Goal: Task Accomplishment & Management: Complete application form

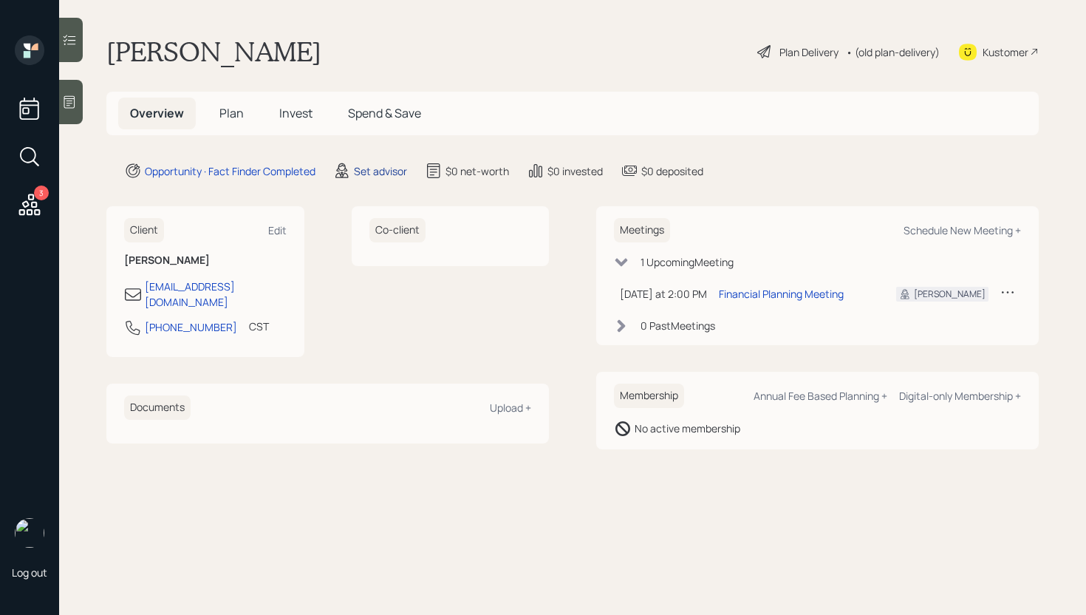
click at [378, 171] on div "Set advisor" at bounding box center [380, 171] width 53 height 16
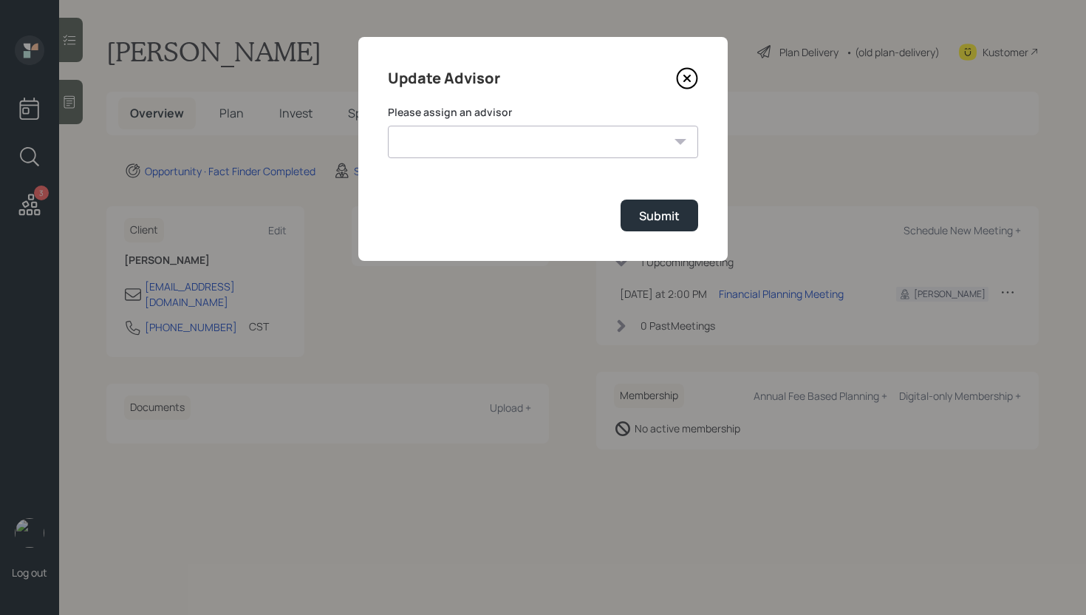
click at [556, 142] on select "[PERSON_NAME] [PERSON_NAME] End [PERSON_NAME] [PERSON_NAME] [PERSON_NAME] [PERS…" at bounding box center [543, 142] width 310 height 33
select select "d946c976-65aa-4529-ac9d-02c4f1114fc0"
click at [388, 126] on select "[PERSON_NAME] [PERSON_NAME] End [PERSON_NAME] [PERSON_NAME] [PERSON_NAME] [PERS…" at bounding box center [543, 142] width 310 height 33
click at [663, 211] on div "Submit" at bounding box center [659, 216] width 41 height 16
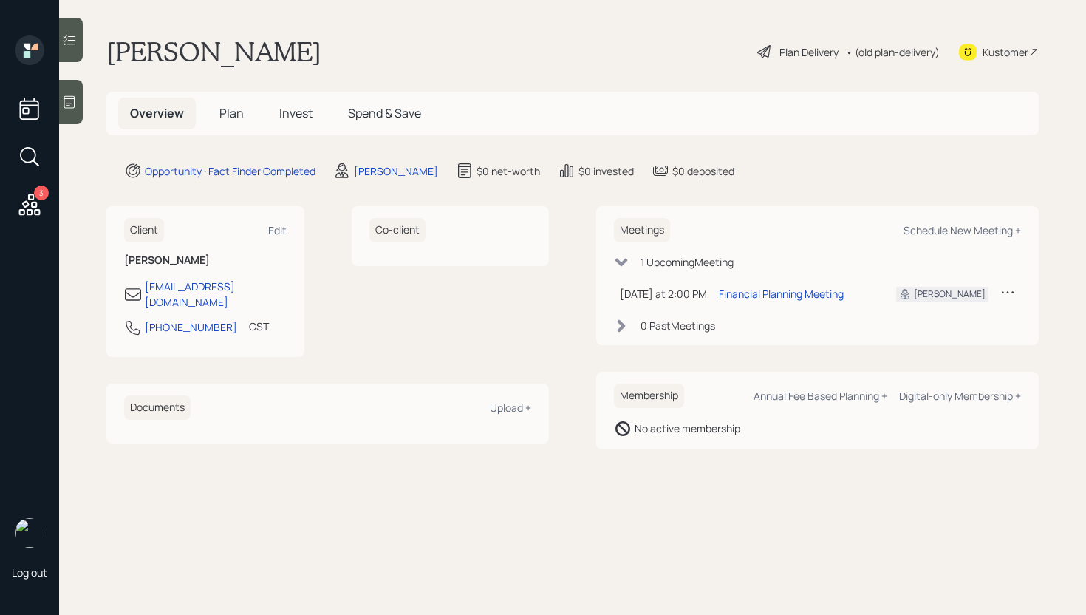
click at [72, 109] on div at bounding box center [71, 102] width 24 height 44
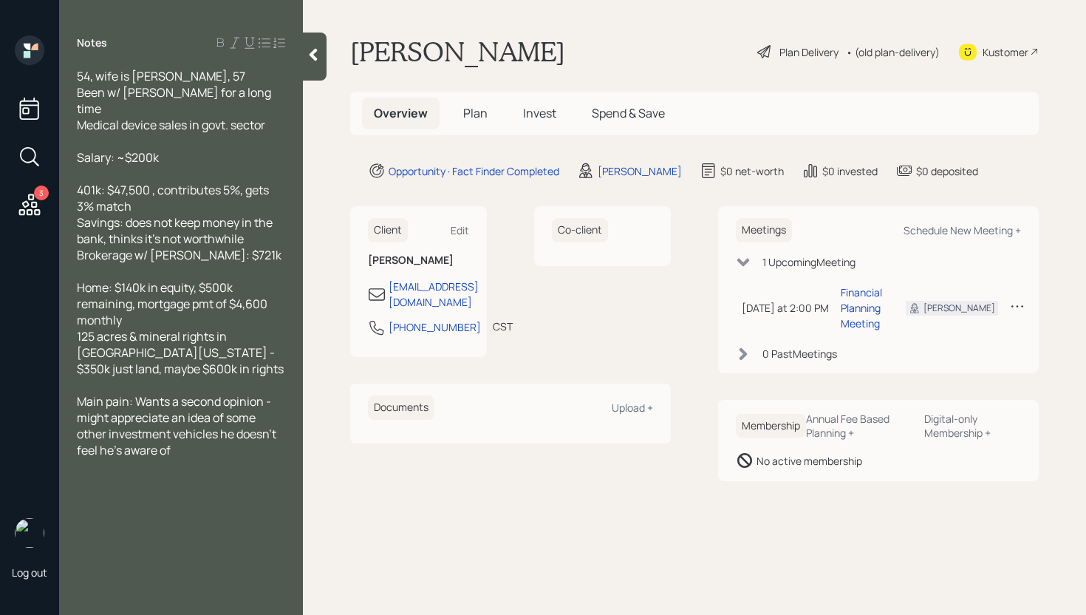
click at [483, 112] on span "Plan" at bounding box center [475, 113] width 24 height 16
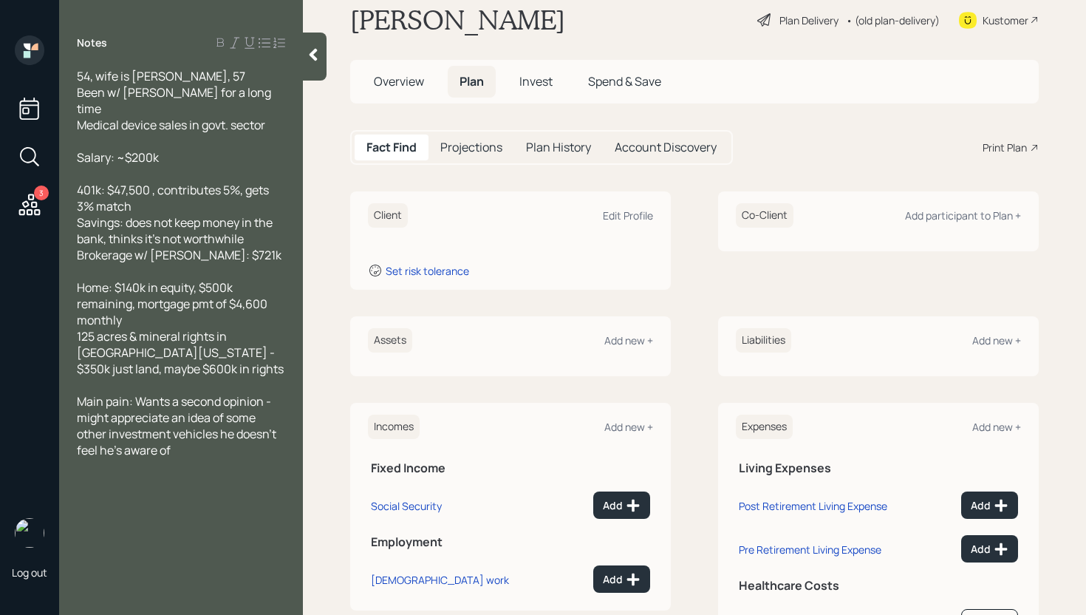
scroll to position [106, 0]
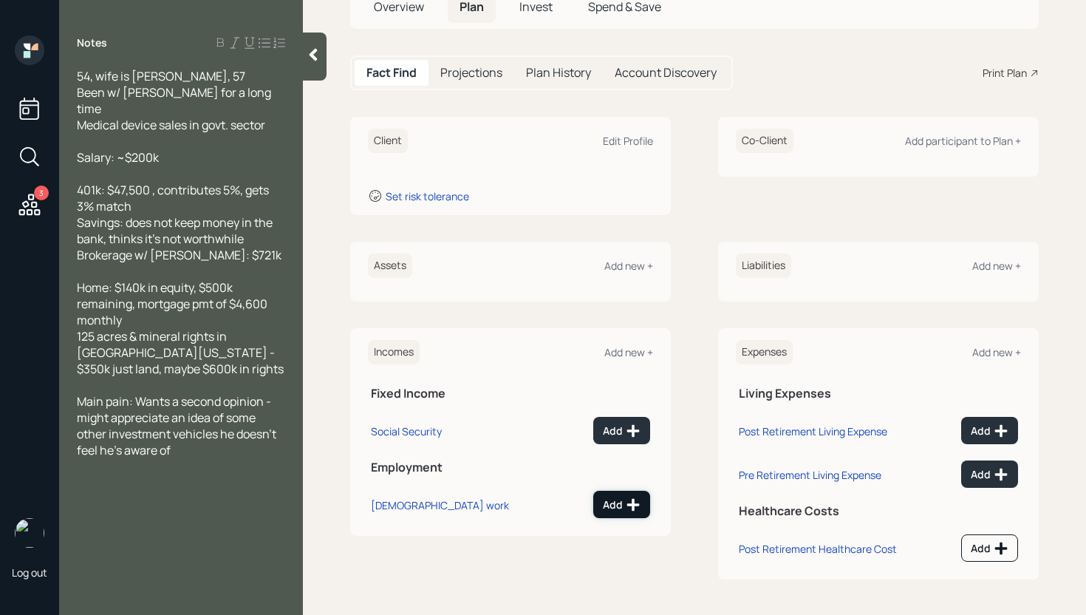
click at [617, 497] on button "Add" at bounding box center [621, 504] width 57 height 27
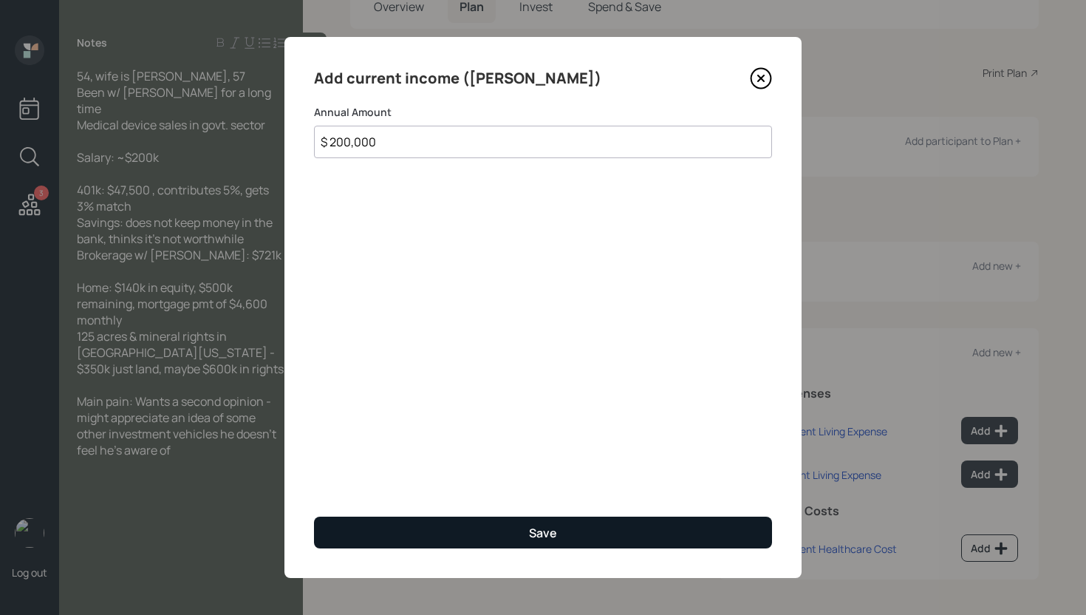
type input "$ 200,000"
click at [559, 529] on button "Save" at bounding box center [543, 533] width 458 height 32
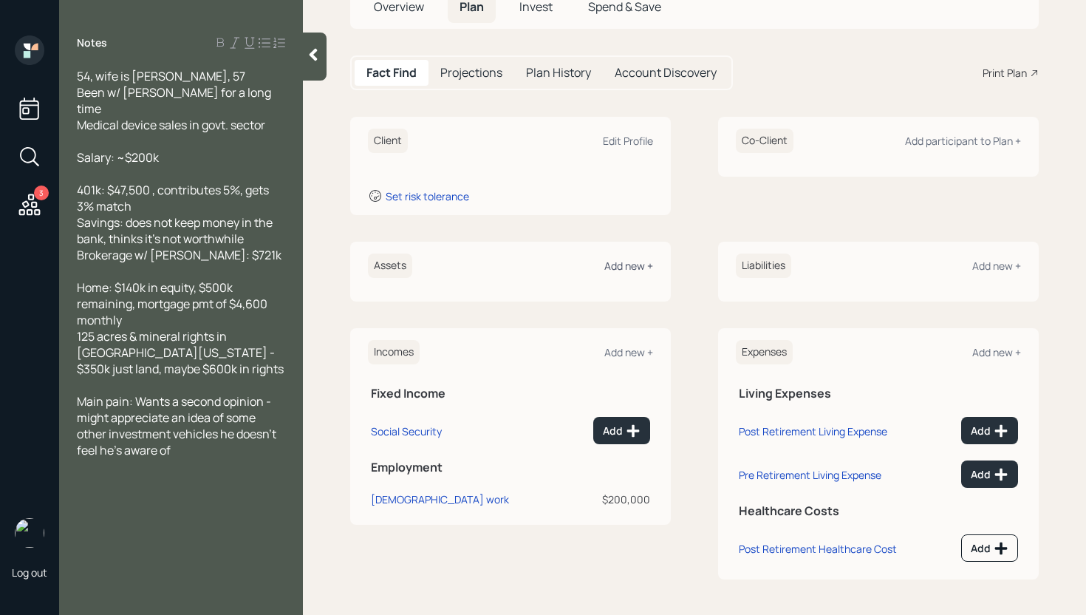
click at [626, 263] on div "Add new +" at bounding box center [628, 266] width 49 height 14
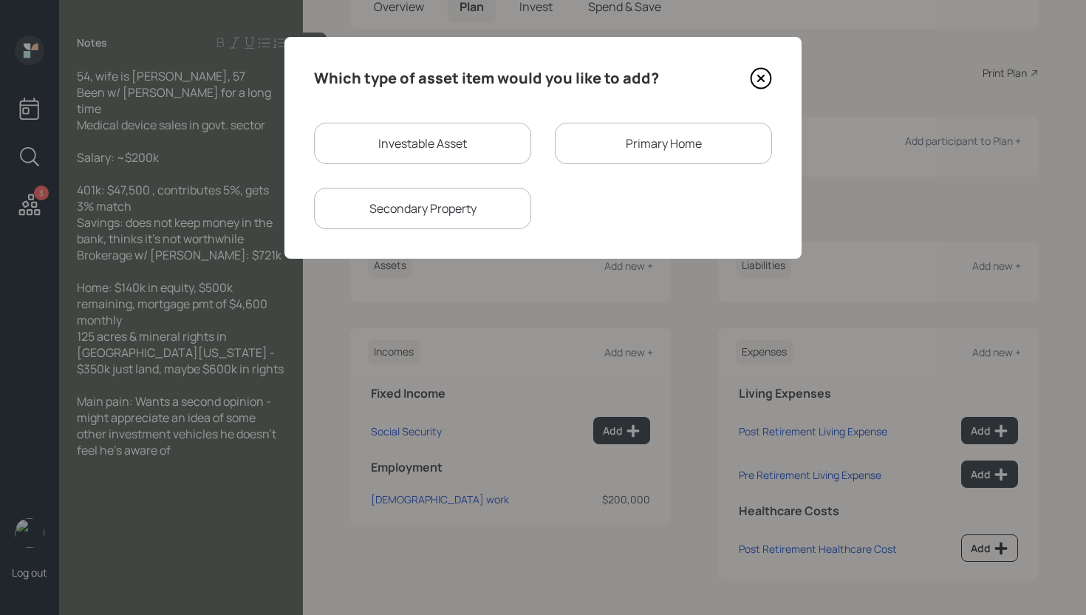
click at [419, 121] on div "Which type of asset item would you like to add? Investable Asset Primary Home S…" at bounding box center [543, 148] width 517 height 222
click at [412, 132] on div "Investable Asset" at bounding box center [422, 143] width 217 height 41
select select "taxable"
select select "balanced"
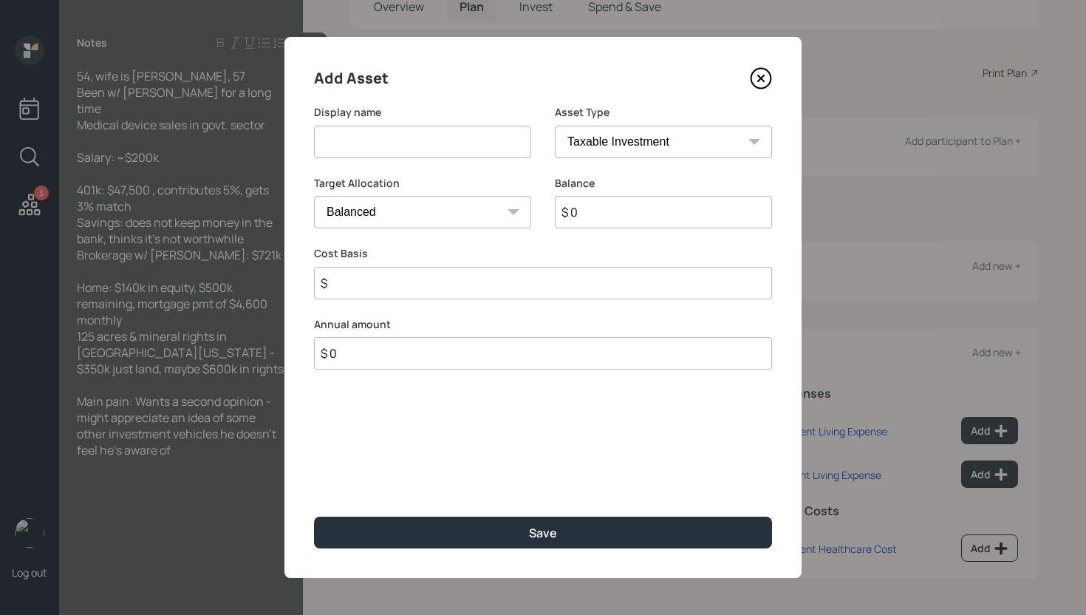
click at [412, 132] on input at bounding box center [422, 142] width 217 height 33
type input "401k"
click at [703, 139] on select "SEP [PERSON_NAME] IRA 401(k) [PERSON_NAME] 401(k) 403(b) [PERSON_NAME] 403(b) 4…" at bounding box center [663, 142] width 217 height 33
select select "company_sponsored"
click at [555, 126] on select "SEP [PERSON_NAME] IRA 401(k) [PERSON_NAME] 401(k) 403(b) [PERSON_NAME] 403(b) 4…" at bounding box center [663, 142] width 217 height 33
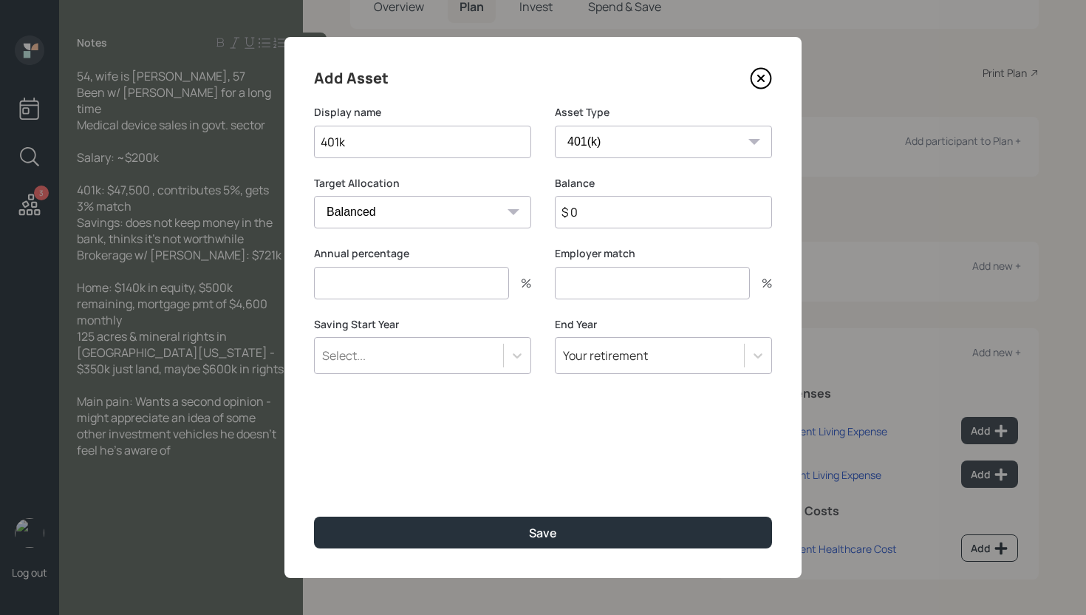
click at [648, 200] on input "$ 0" at bounding box center [663, 212] width 217 height 33
click at [646, 206] on input "$ 0" at bounding box center [663, 212] width 217 height 33
type input "$ 47,500"
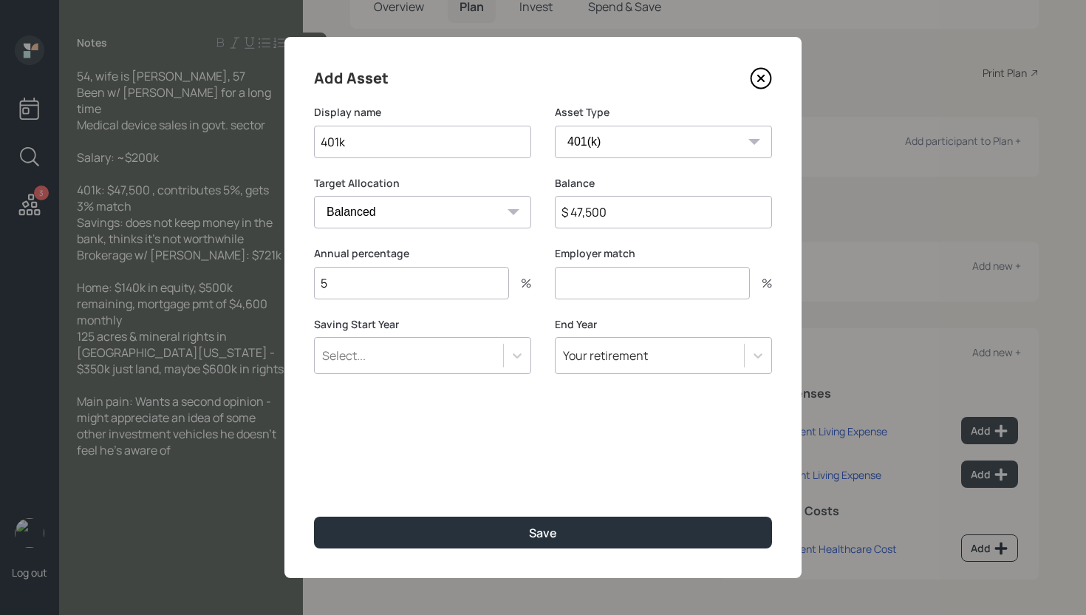
type input "5"
type input "3"
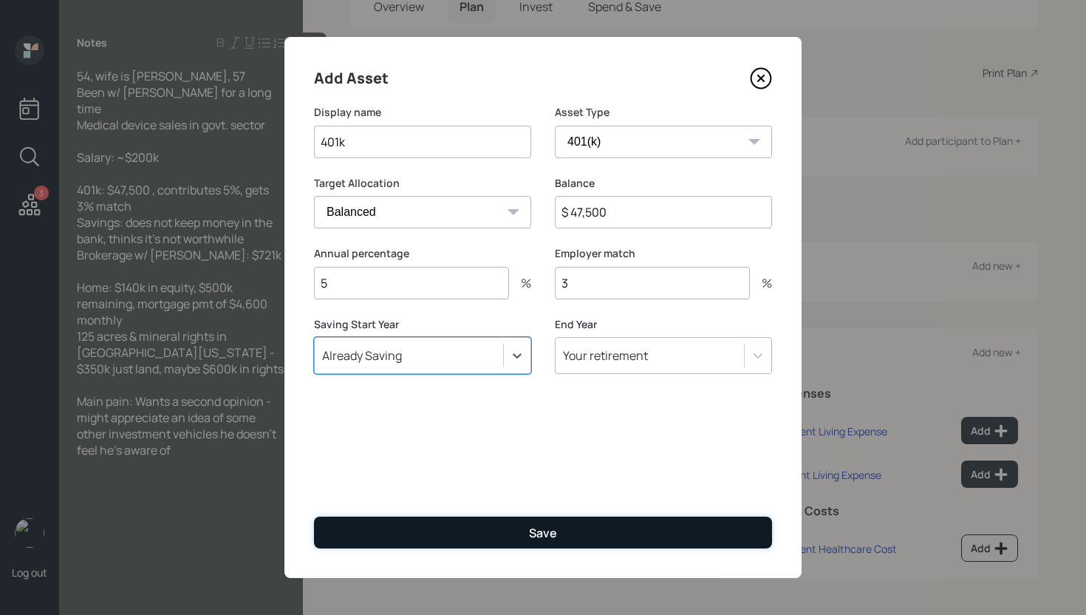
click at [528, 535] on button "Save" at bounding box center [543, 533] width 458 height 32
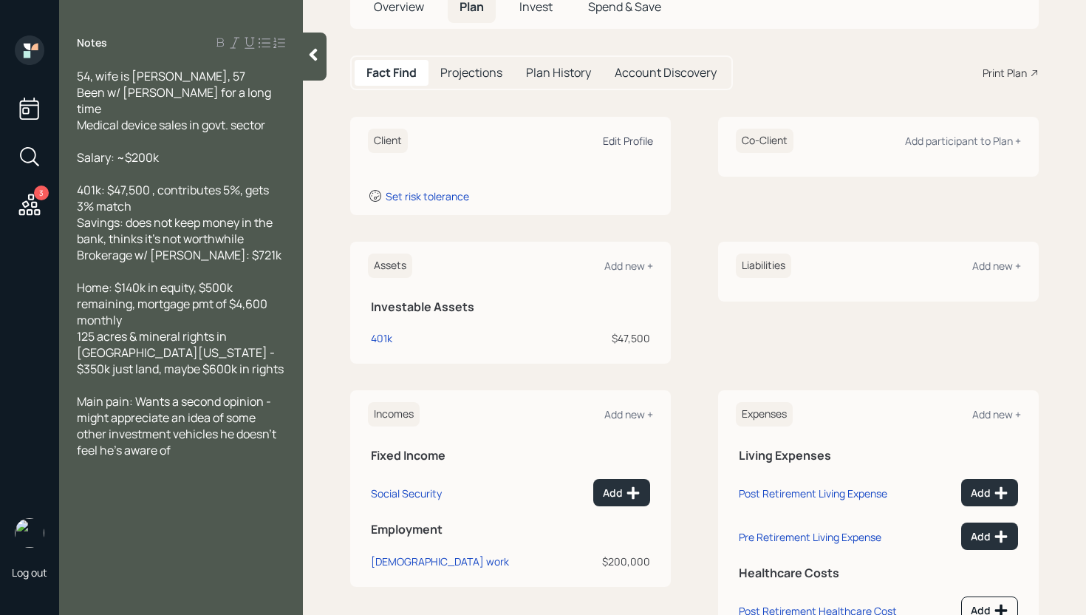
click at [614, 138] on div "Edit Profile" at bounding box center [628, 141] width 50 height 14
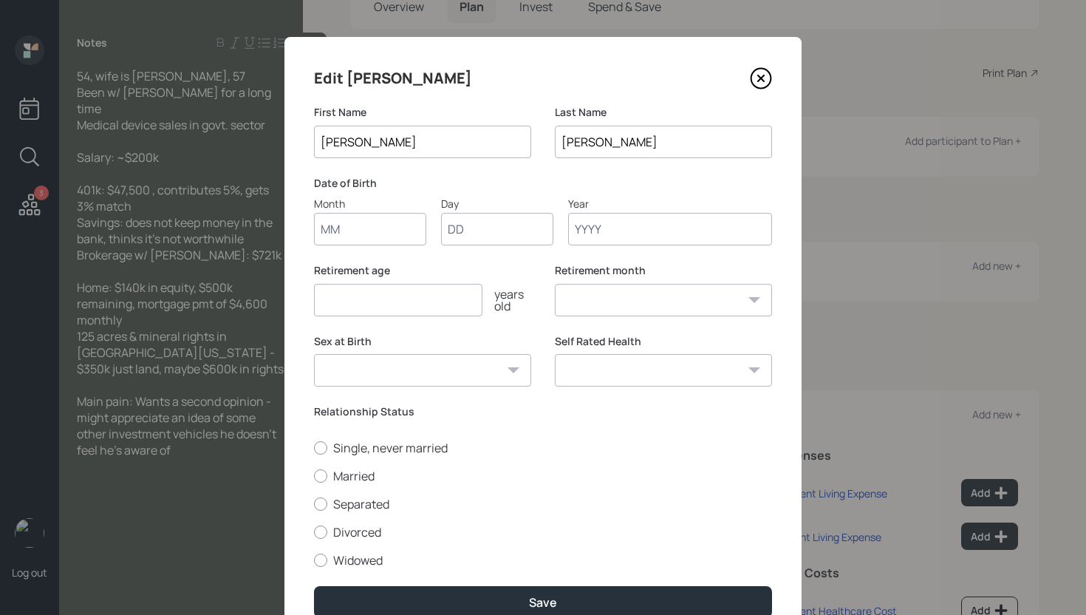
click at [356, 234] on input "Month" at bounding box center [370, 229] width 112 height 33
type input "01"
type input "1971"
select select "1"
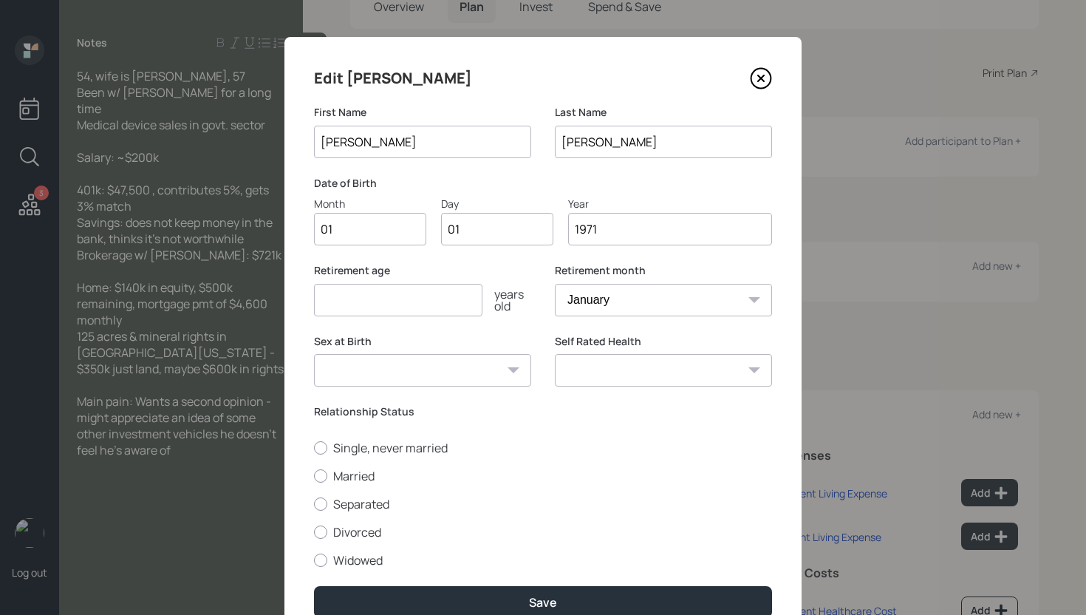
type input "1971"
click at [358, 297] on input "number" at bounding box center [398, 300] width 168 height 33
type input "67"
drag, startPoint x: 357, startPoint y: 474, endPoint x: 369, endPoint y: 482, distance: 14.6
click at [357, 474] on label "Married" at bounding box center [543, 476] width 458 height 16
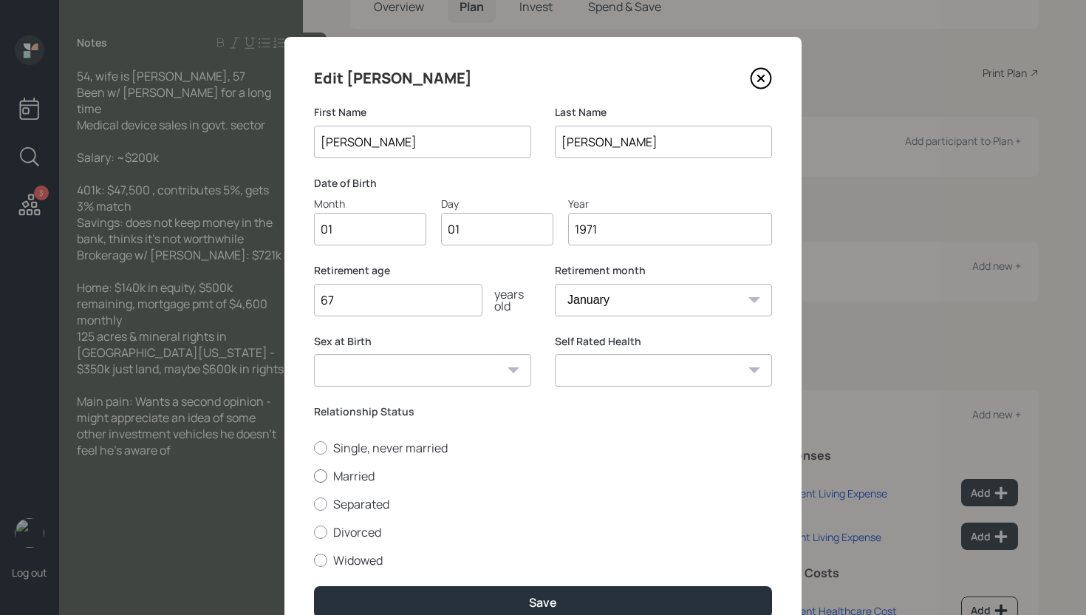
click at [314, 475] on input "Married" at bounding box center [313, 475] width 1 height 1
radio input "true"
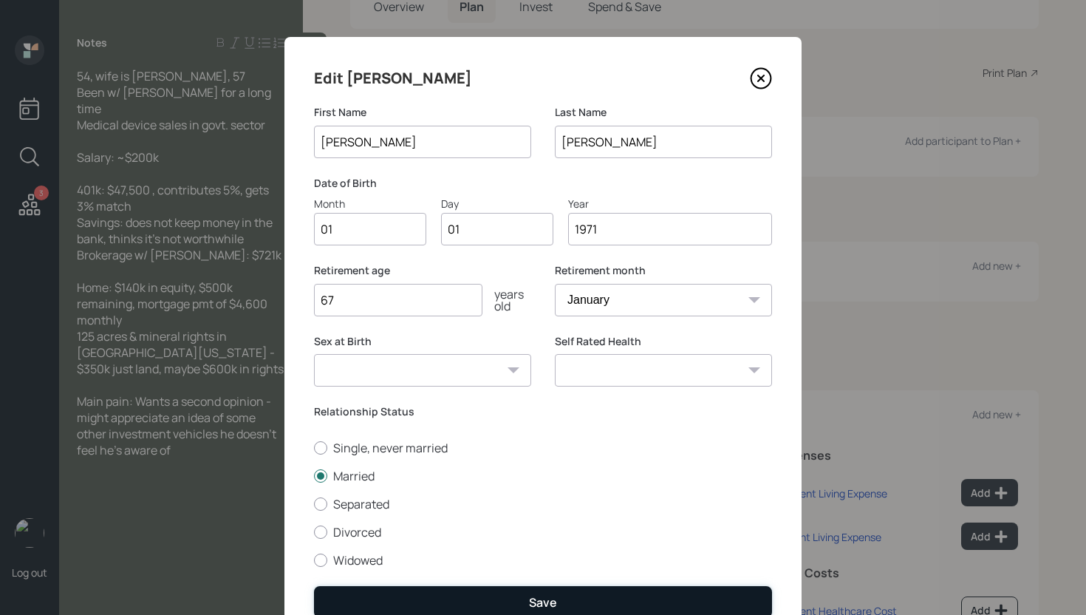
click at [555, 596] on button "Save" at bounding box center [543, 602] width 458 height 32
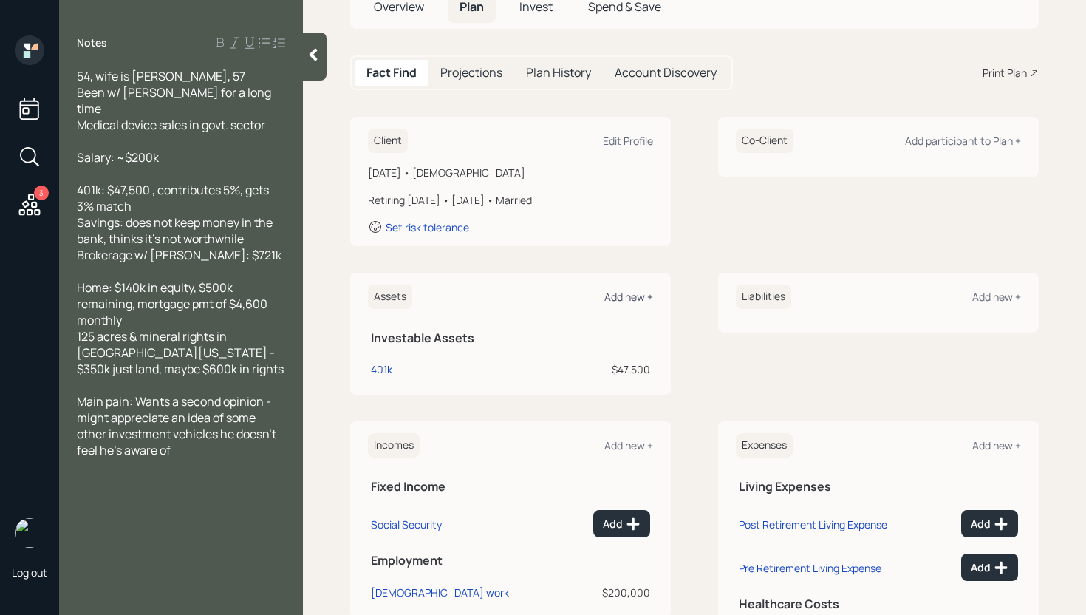
click at [624, 299] on div "Add new +" at bounding box center [628, 297] width 49 height 14
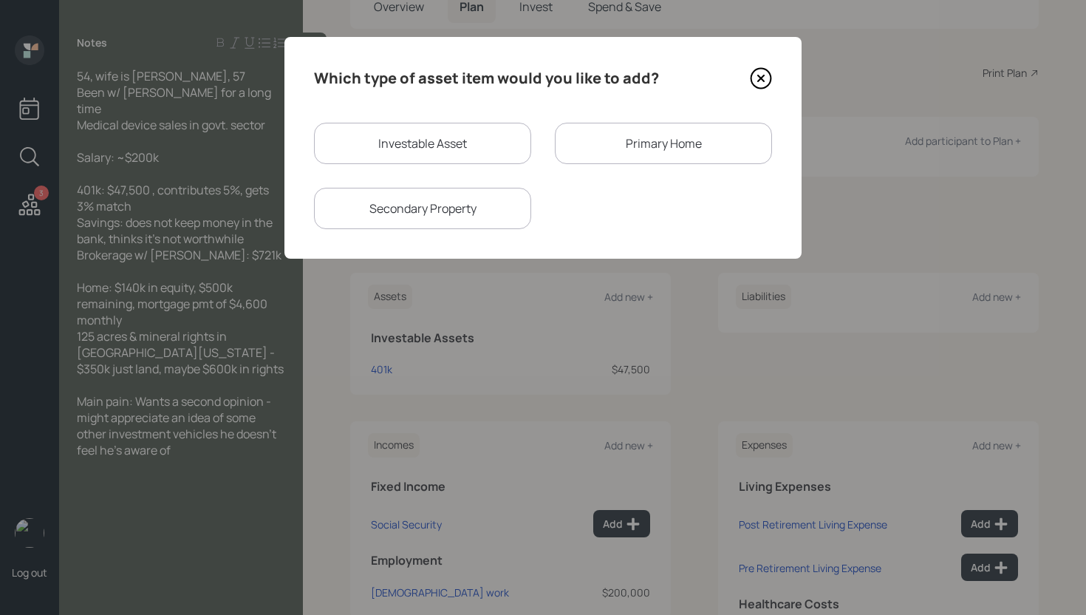
click at [445, 132] on div "Investable Asset" at bounding box center [422, 143] width 217 height 41
select select "taxable"
select select "balanced"
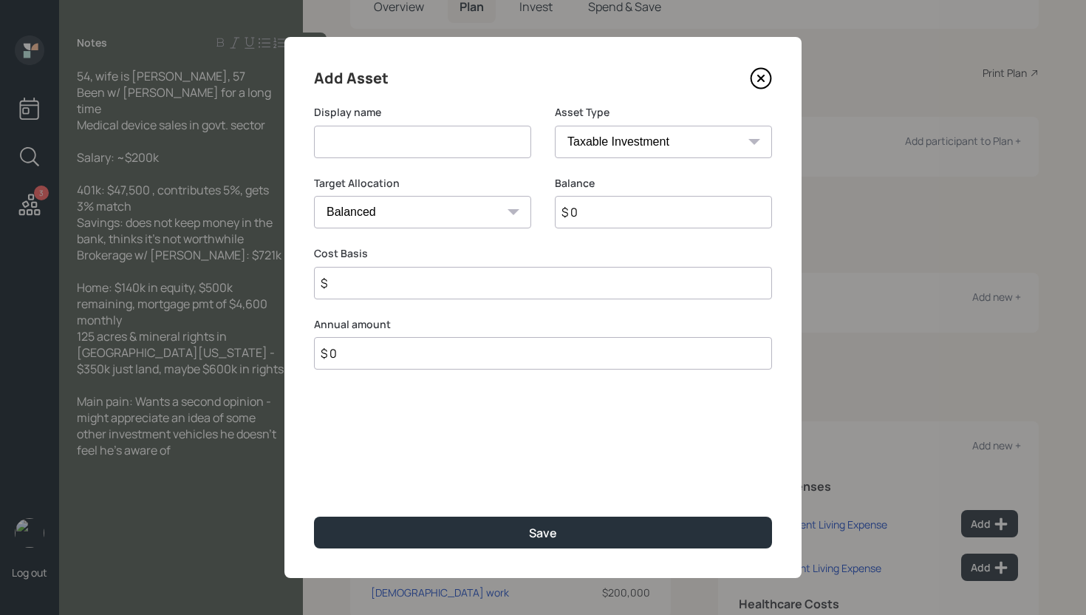
click at [446, 142] on input at bounding box center [422, 142] width 217 height 33
type input "[PERSON_NAME] Brokerage"
click at [652, 213] on input "$ 0" at bounding box center [663, 212] width 217 height 33
click at [653, 213] on input "$ 0" at bounding box center [663, 212] width 217 height 33
type input "$ 721,000"
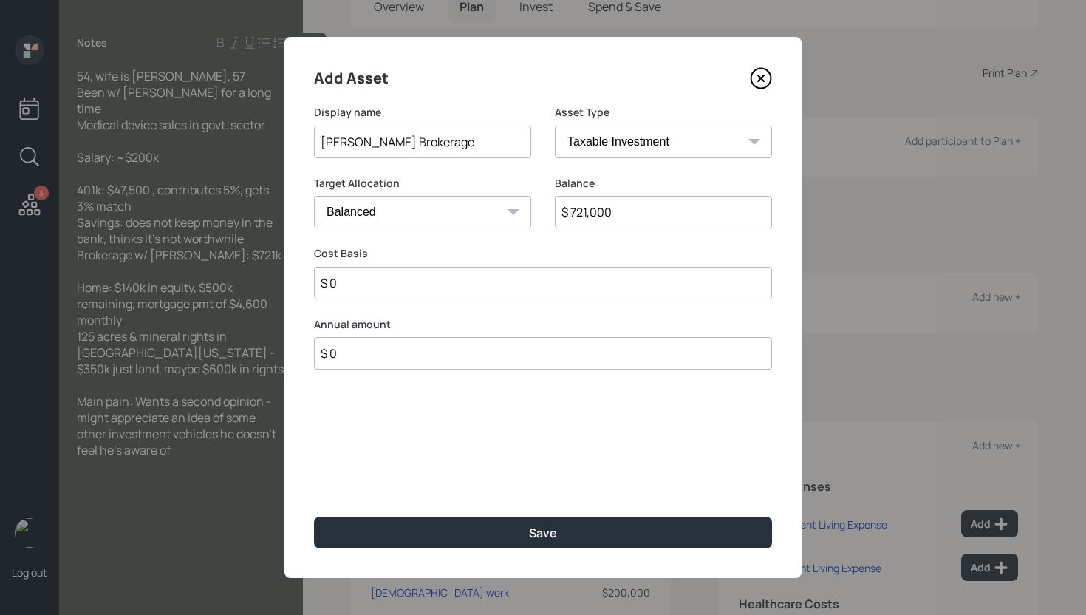
type input "$ 0"
click at [314, 517] on button "Save" at bounding box center [543, 533] width 458 height 32
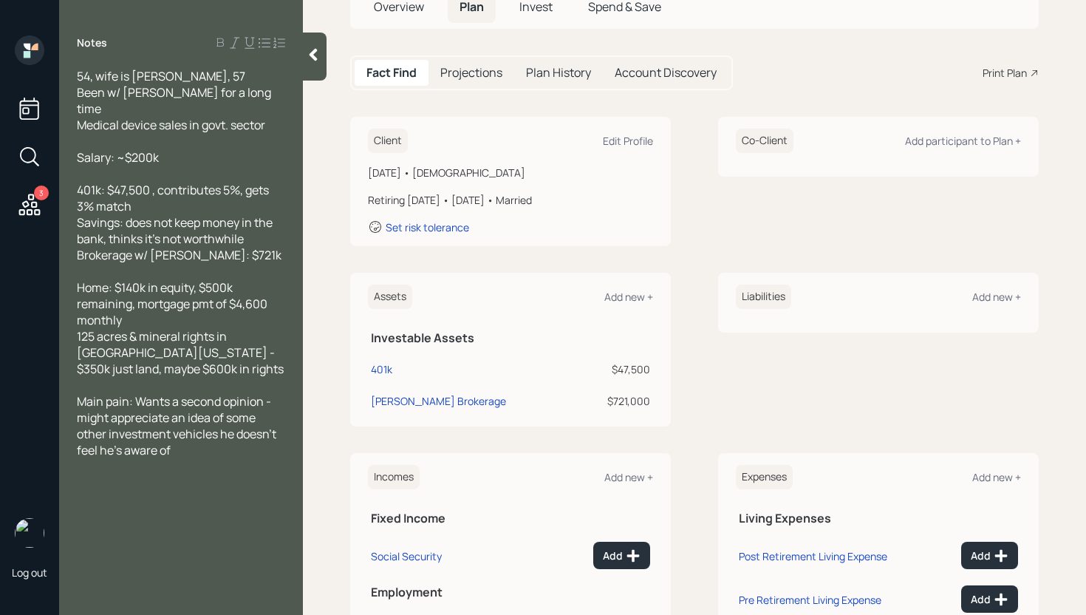
click at [685, 307] on div "Assets Add new + Investable Assets 401k $47,500 [PERSON_NAME] Brokerage $721,00…" at bounding box center [694, 350] width 689 height 154
click at [642, 296] on div "Add new +" at bounding box center [628, 297] width 49 height 14
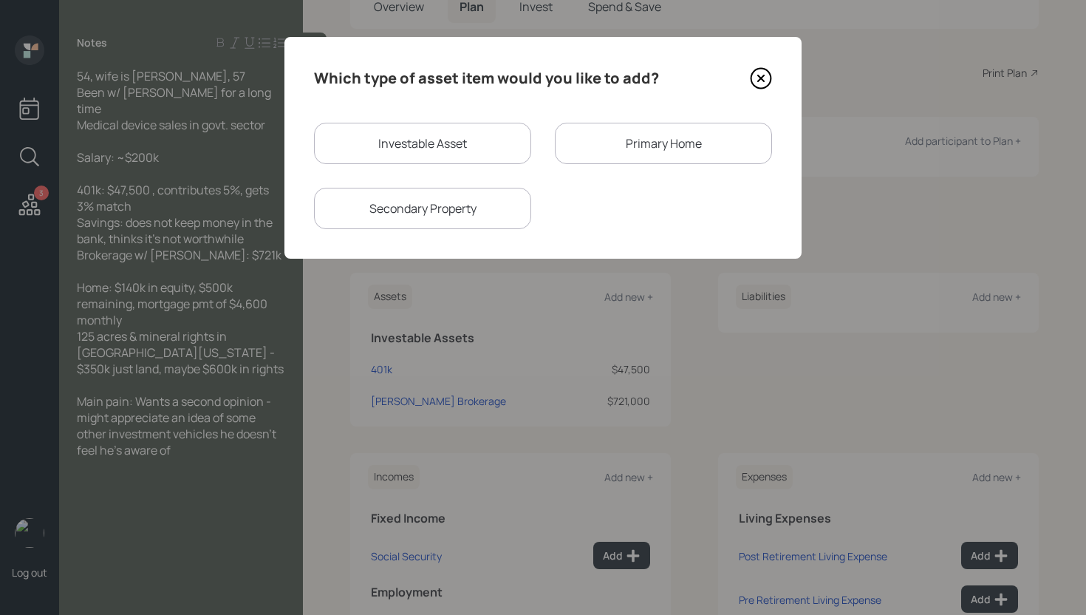
click at [653, 151] on div "Primary Home" at bounding box center [663, 143] width 217 height 41
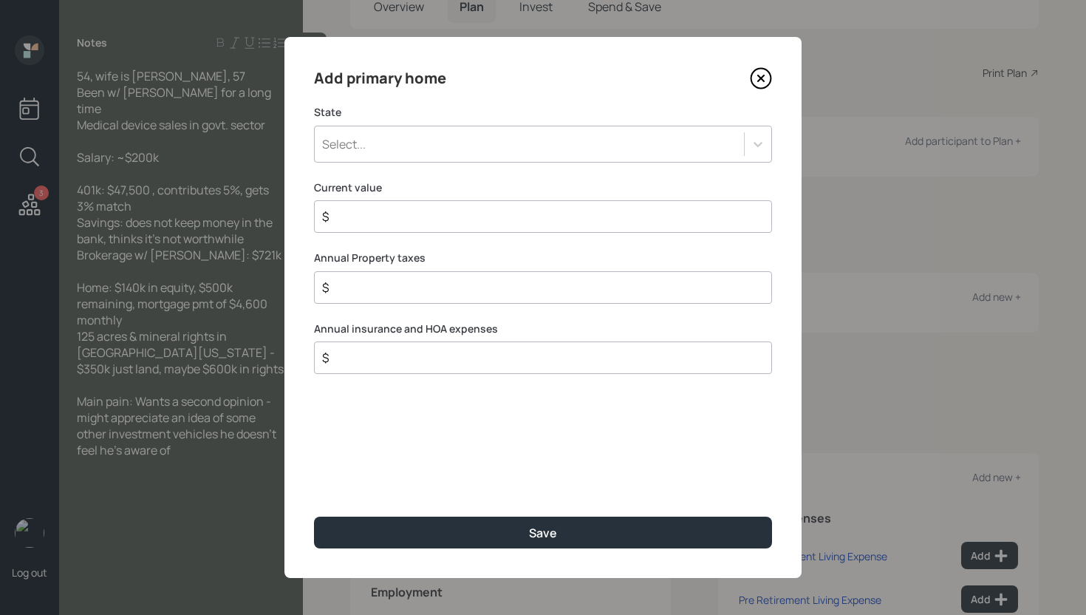
click at [539, 134] on div "Select..." at bounding box center [529, 144] width 429 height 25
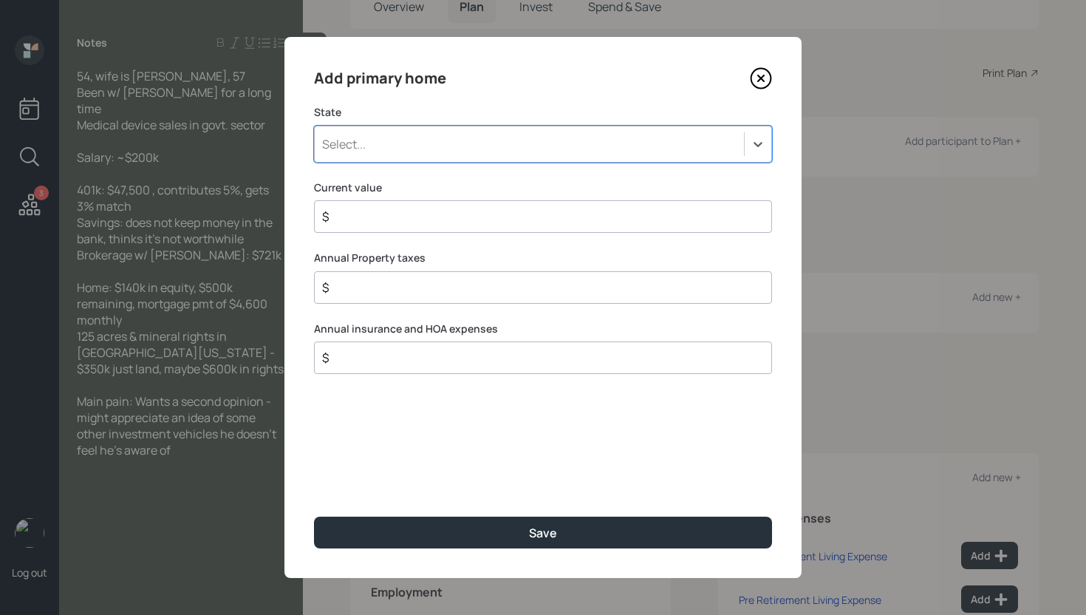
click at [469, 143] on div "Select..." at bounding box center [529, 144] width 429 height 25
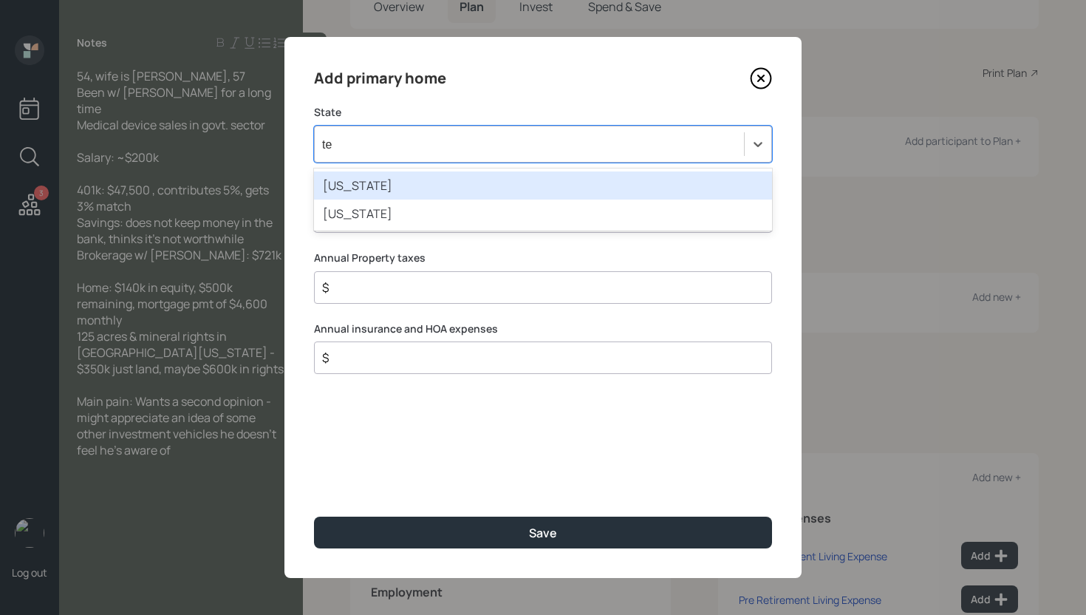
type input "tex"
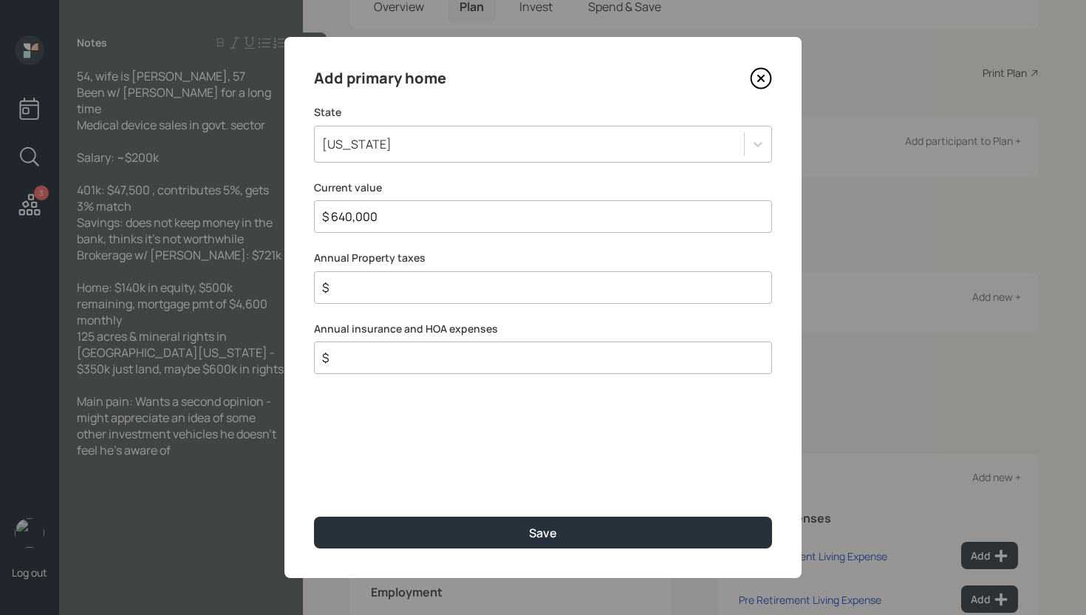
type input "$ 640,000"
type input "$ 0"
click at [314, 517] on button "Save" at bounding box center [543, 533] width 458 height 32
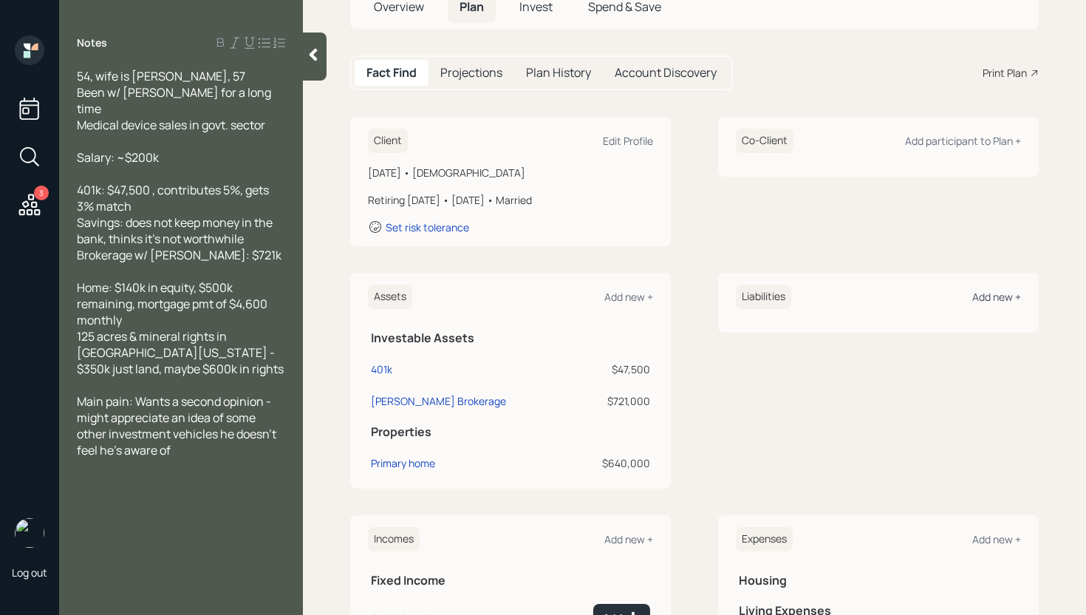
click at [990, 296] on div "Add new +" at bounding box center [997, 297] width 49 height 14
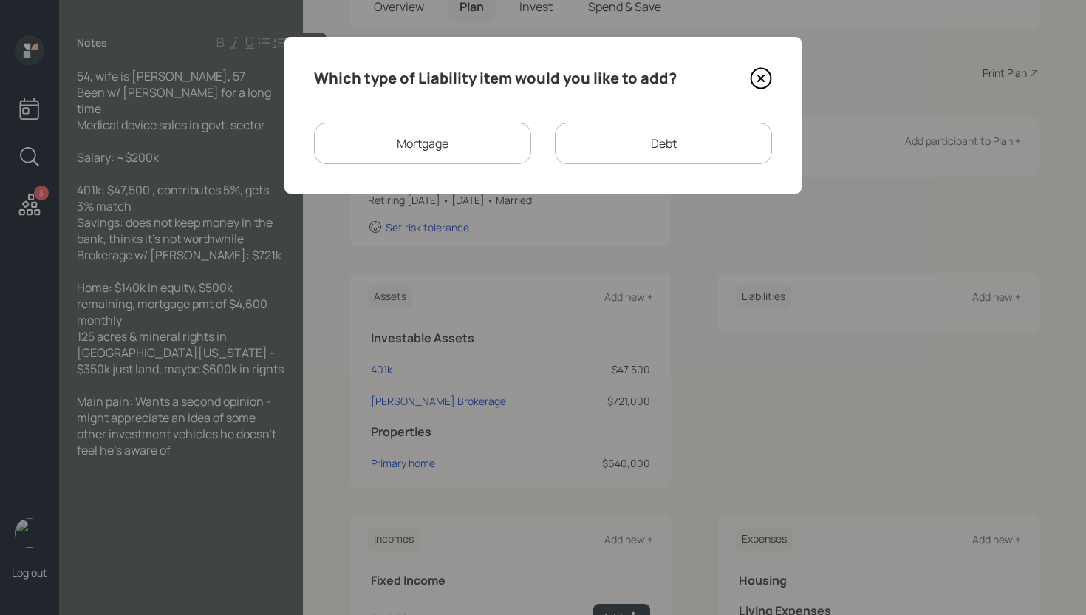
click at [454, 140] on div "Mortgage" at bounding box center [422, 143] width 217 height 41
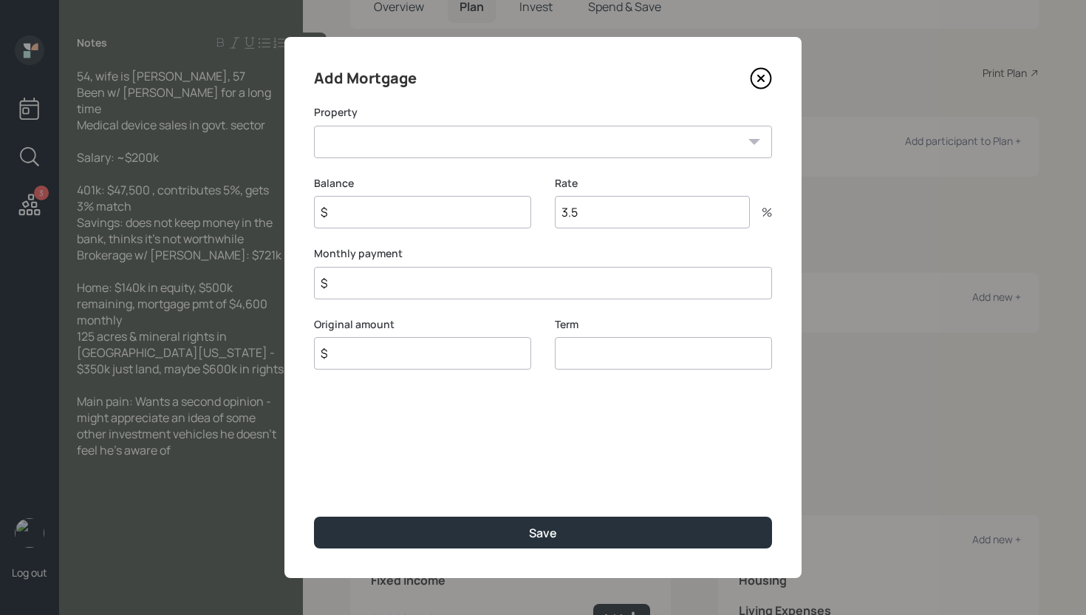
click at [477, 150] on select "TX Primary home" at bounding box center [543, 142] width 458 height 33
select select "6a8d6d19-d576-476c-8b56-d147bb143639"
click at [314, 126] on select "TX Primary home" at bounding box center [543, 142] width 458 height 33
click at [452, 206] on input "$" at bounding box center [422, 212] width 217 height 33
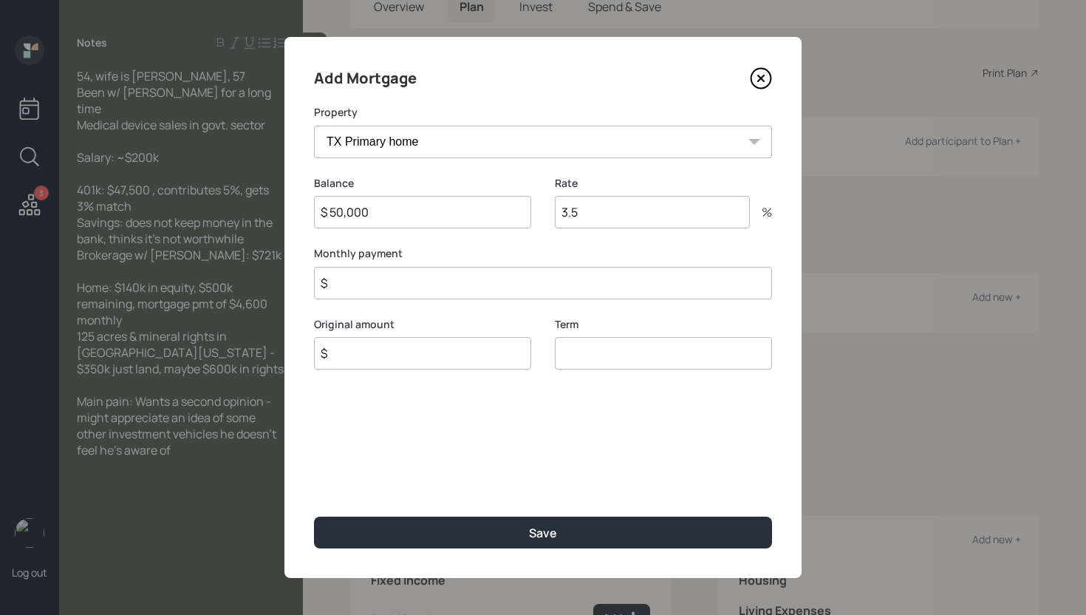
click at [395, 210] on input "$ 50,000" at bounding box center [422, 212] width 217 height 33
type input "$ 500,000"
type input "$ 4,600"
type input "$ 500,000"
type input "30"
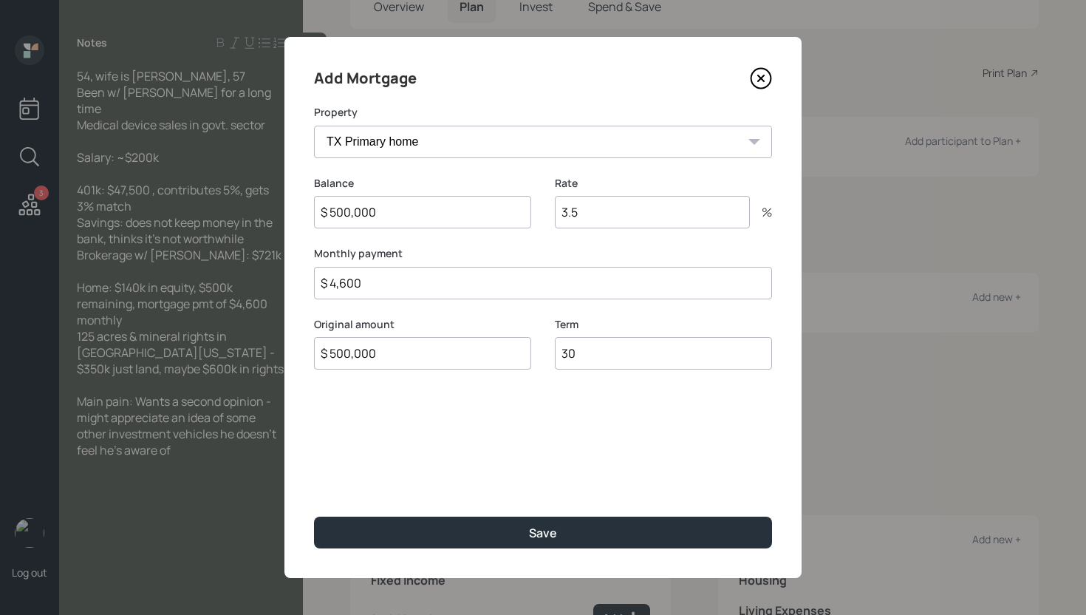
click at [314, 517] on button "Save" at bounding box center [543, 533] width 458 height 32
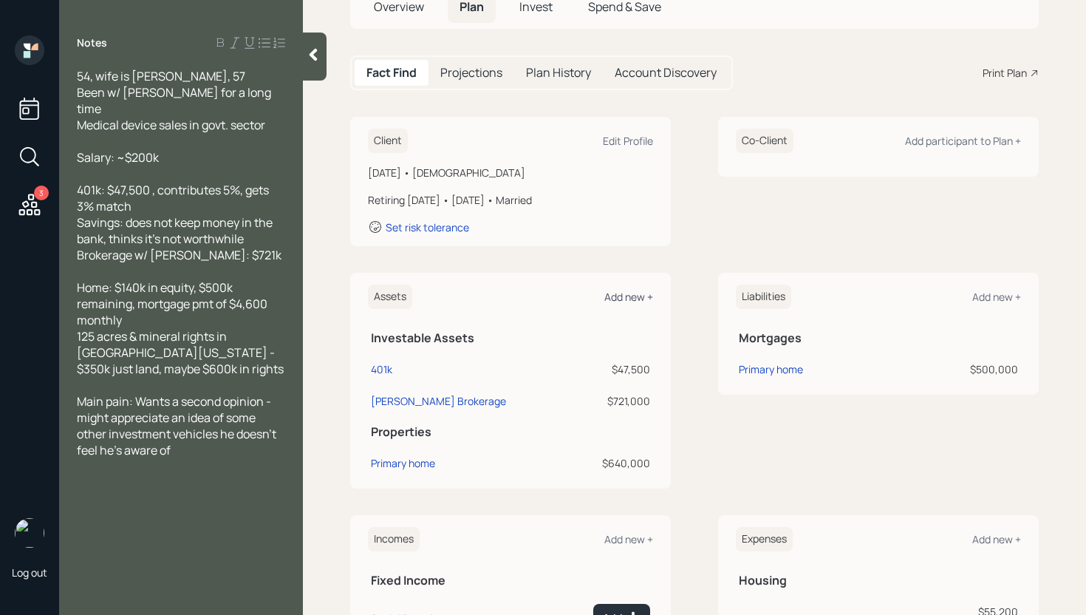
click at [622, 295] on div "Add new +" at bounding box center [628, 297] width 49 height 14
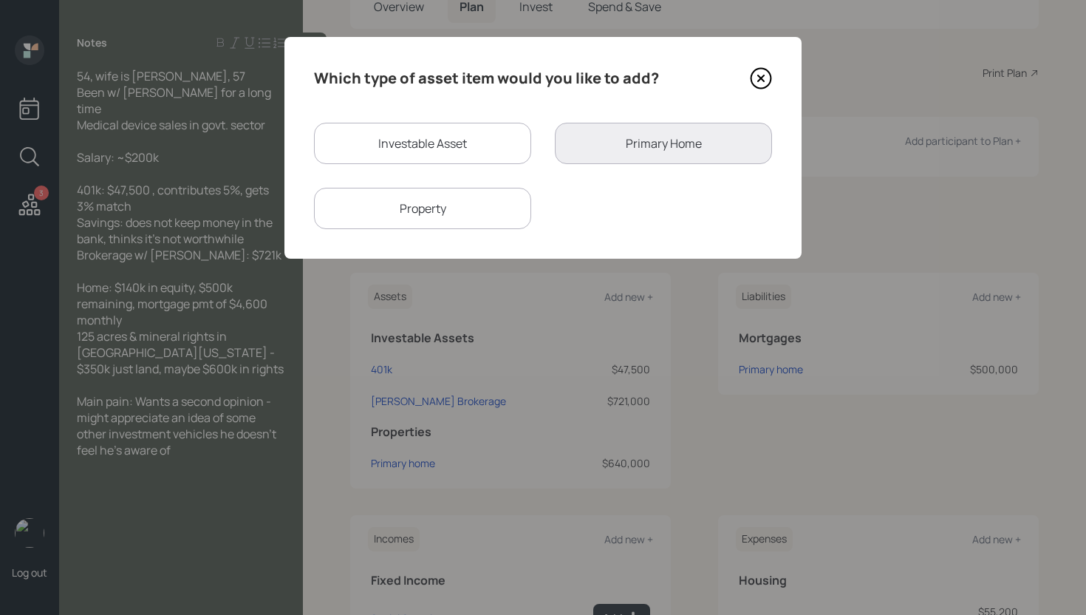
click at [474, 208] on div "Property" at bounding box center [422, 208] width 217 height 41
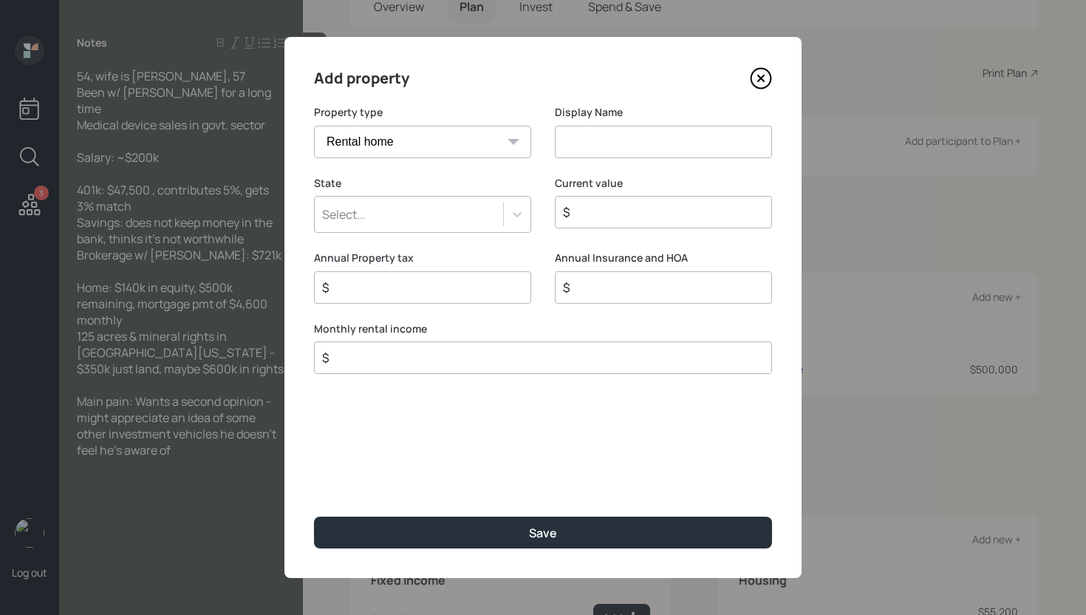
click at [469, 151] on select "Vacation home Rental home" at bounding box center [422, 142] width 217 height 33
select select "vacation_property"
click at [314, 126] on select "Vacation home Rental home" at bounding box center [422, 142] width 217 height 33
click at [627, 132] on input at bounding box center [663, 142] width 217 height 33
type input "Land"
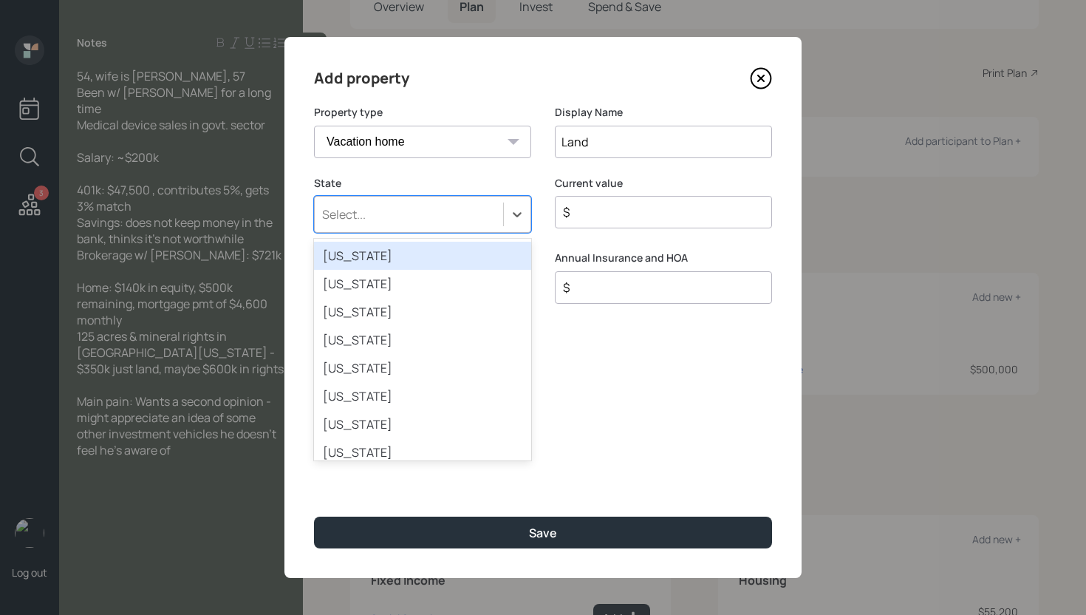
click at [474, 199] on div "Select..." at bounding box center [422, 214] width 217 height 37
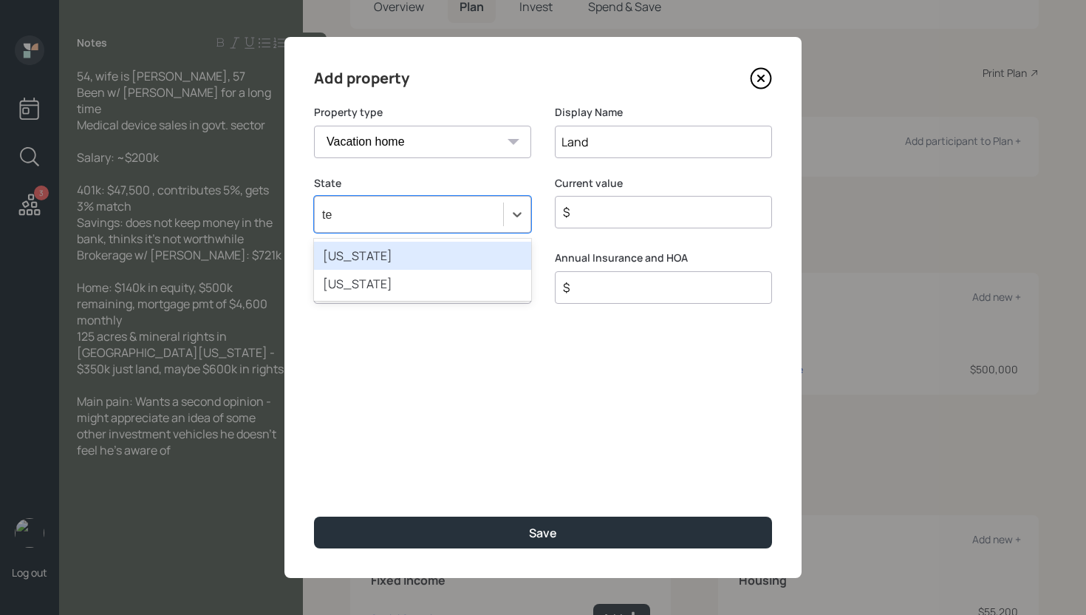
type input "tex"
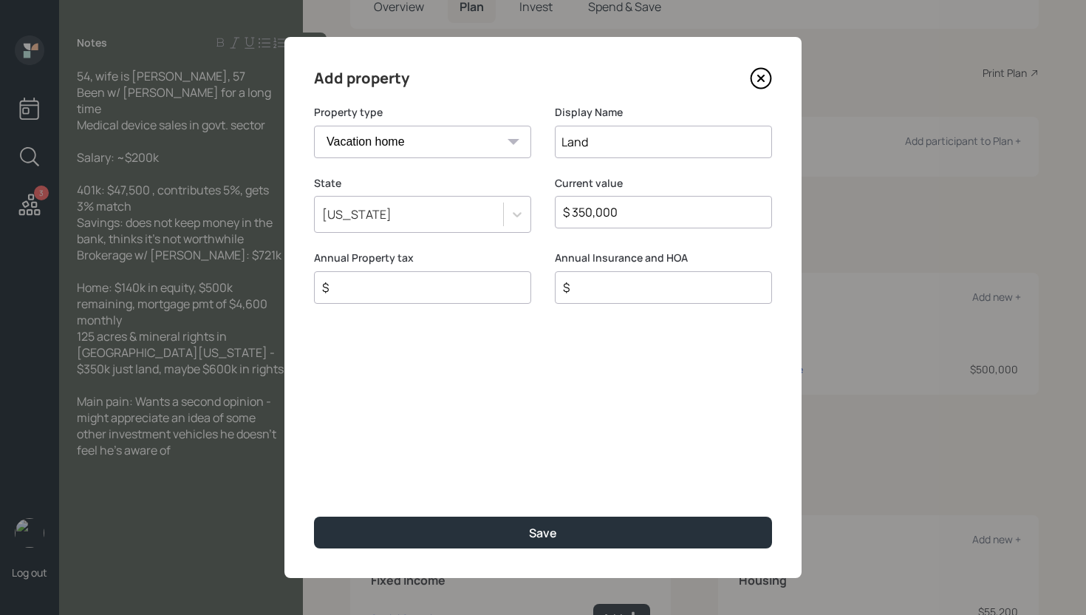
type input "$ 350,000"
click at [314, 517] on button "Save" at bounding box center [543, 533] width 458 height 32
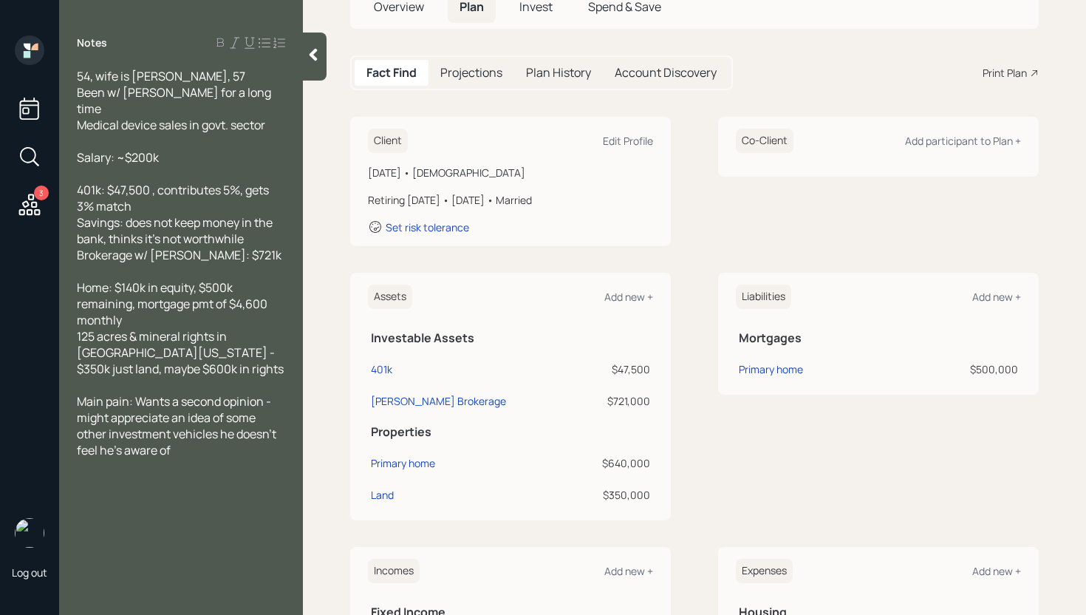
click at [612, 309] on div "Assets Add new + Investable Assets 401k $47,500 [PERSON_NAME] Brokerage $721,00…" at bounding box center [510, 397] width 321 height 248
click at [616, 305] on div "Assets Add new +" at bounding box center [510, 297] width 285 height 24
click at [620, 297] on div "Add new +" at bounding box center [628, 297] width 49 height 14
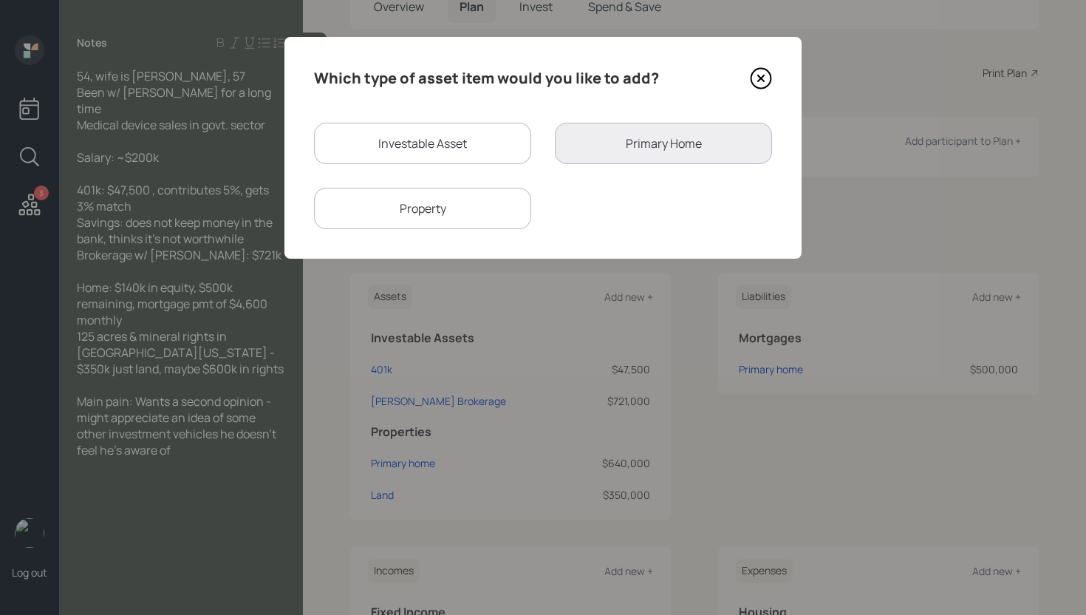
click at [431, 117] on div "Which type of asset item would you like to add? Investable Asset Primary Home P…" at bounding box center [543, 148] width 517 height 222
click at [434, 134] on div "Investable Asset" at bounding box center [422, 143] width 217 height 41
select select "taxable"
select select "balanced"
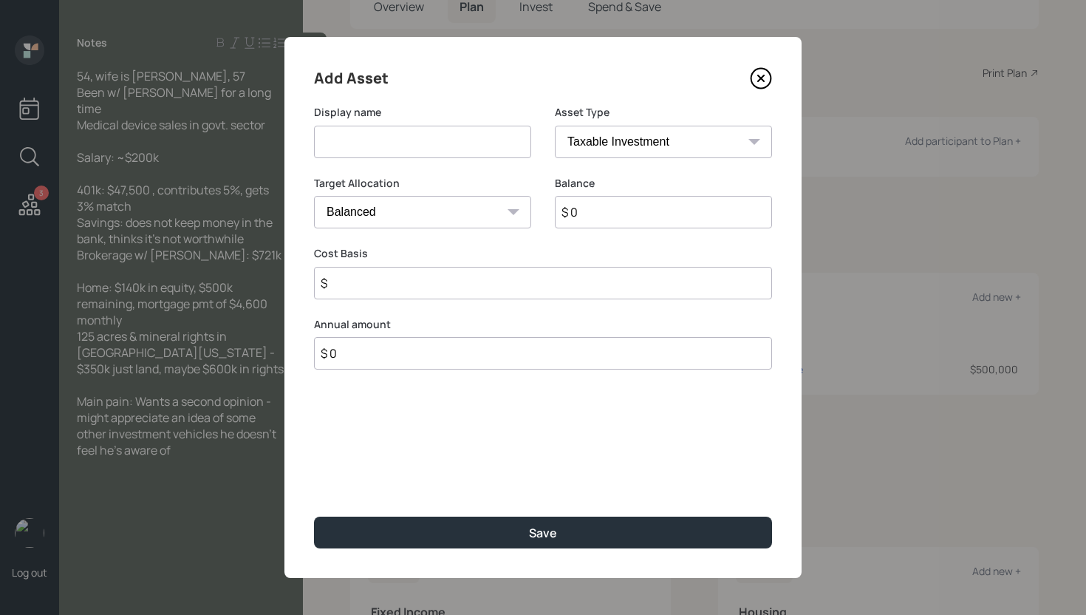
click at [429, 140] on input at bounding box center [422, 142] width 217 height 33
type input "Mineral Rights"
click at [769, 76] on icon at bounding box center [761, 78] width 22 height 22
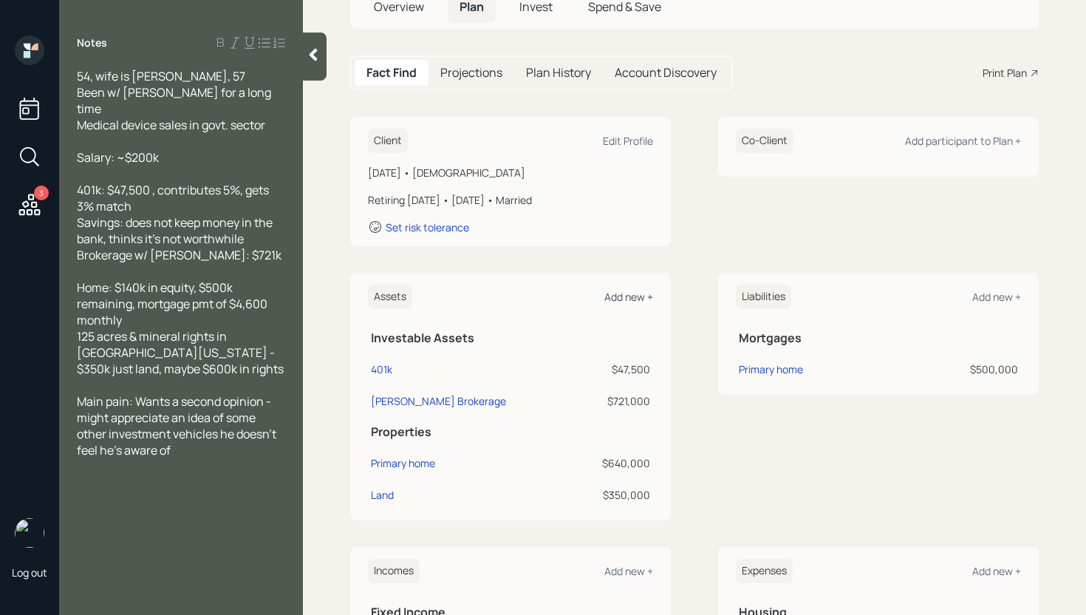
click at [629, 296] on div "Add new +" at bounding box center [628, 297] width 49 height 14
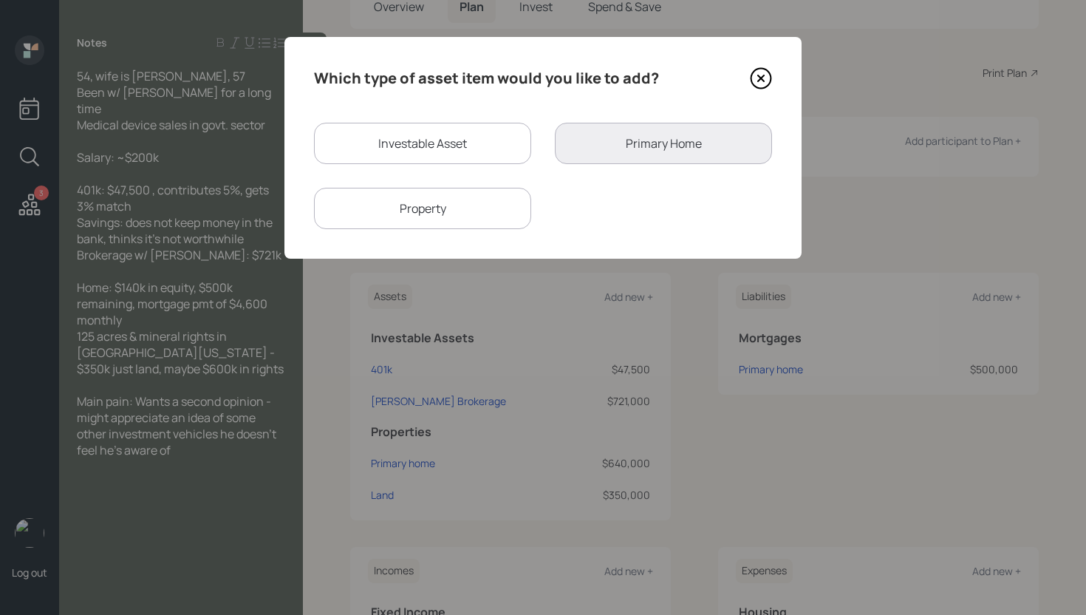
click at [473, 221] on div "Property" at bounding box center [422, 208] width 217 height 41
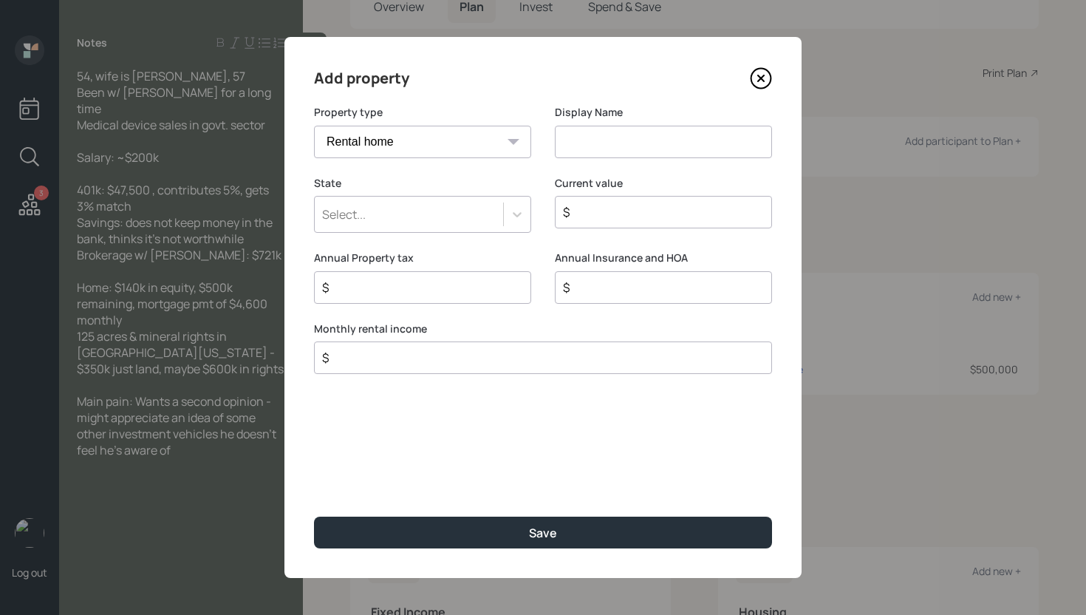
click at [431, 146] on select "Vacation home Rental home" at bounding box center [422, 142] width 217 height 33
click at [314, 126] on select "Vacation home Rental home" at bounding box center [422, 142] width 217 height 33
click at [448, 146] on select "Vacation home Rental home" at bounding box center [422, 142] width 217 height 33
select select "rental_property"
click at [314, 126] on select "Vacation home Rental home" at bounding box center [422, 142] width 217 height 33
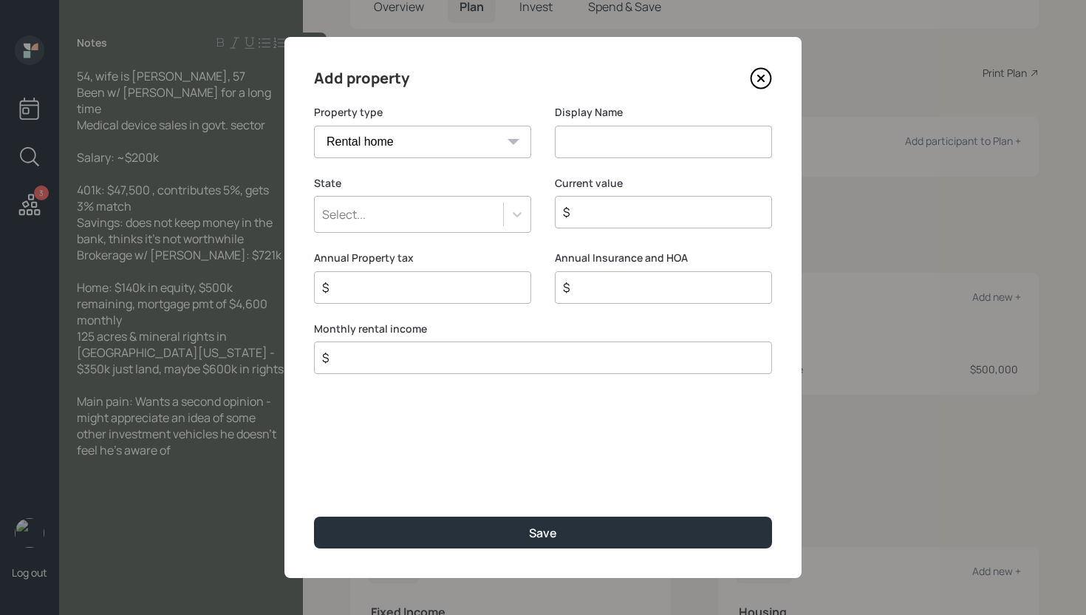
click at [634, 150] on input at bounding box center [663, 142] width 217 height 33
type input "Mineral Rights"
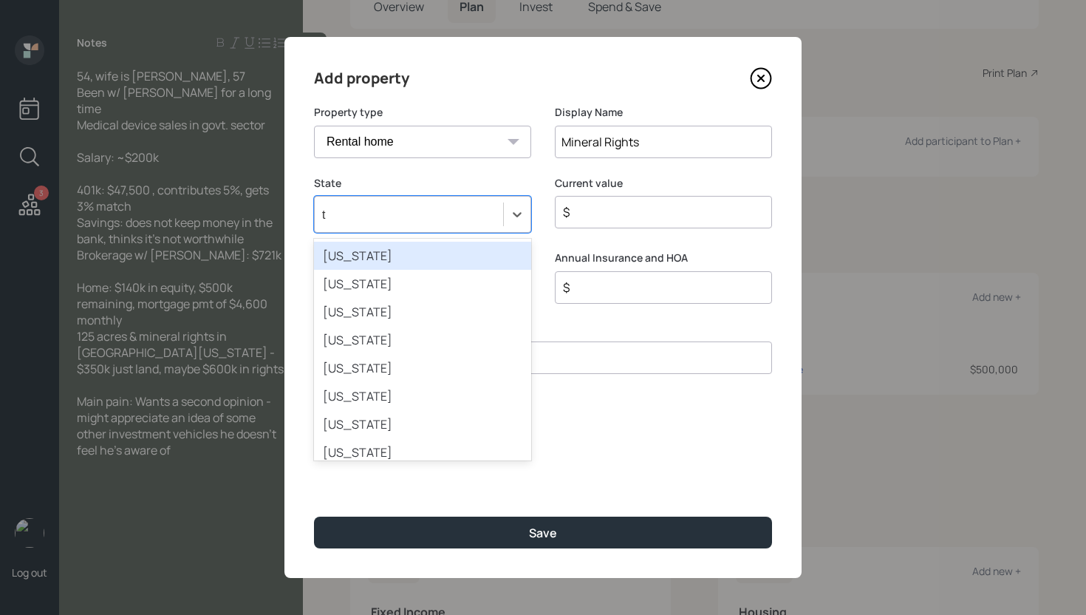
type input "te"
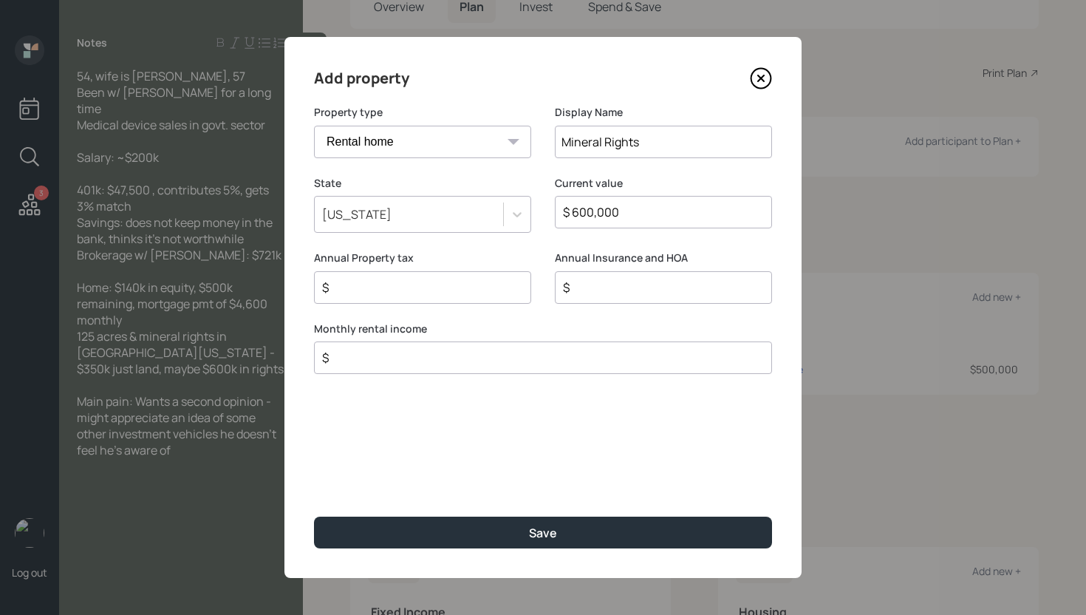
type input "$ 600,000"
type input "$ 0"
click at [314, 517] on button "Save" at bounding box center [543, 533] width 458 height 32
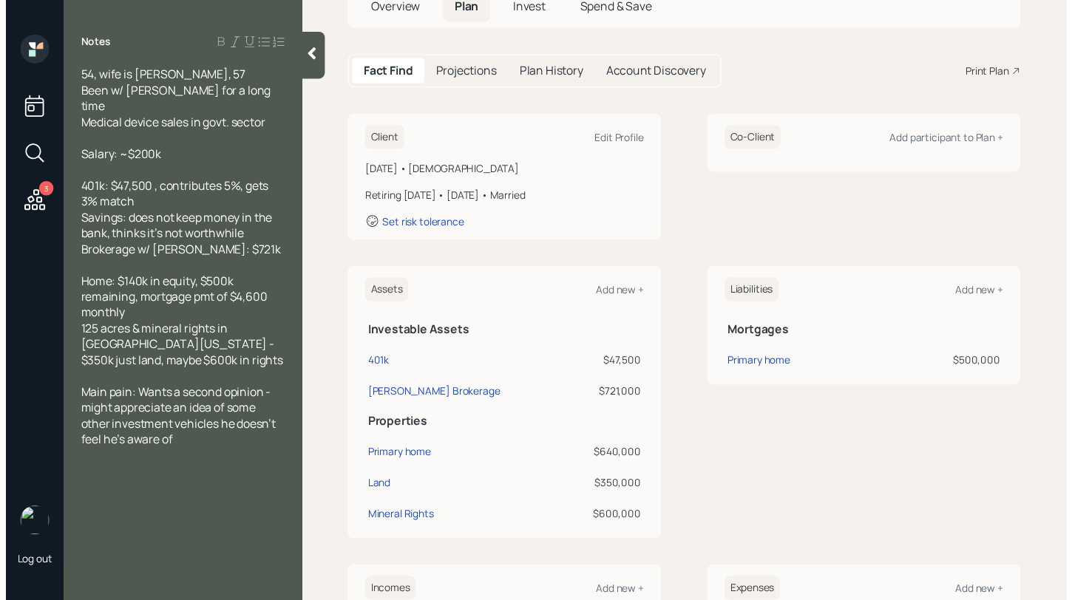
scroll to position [401, 0]
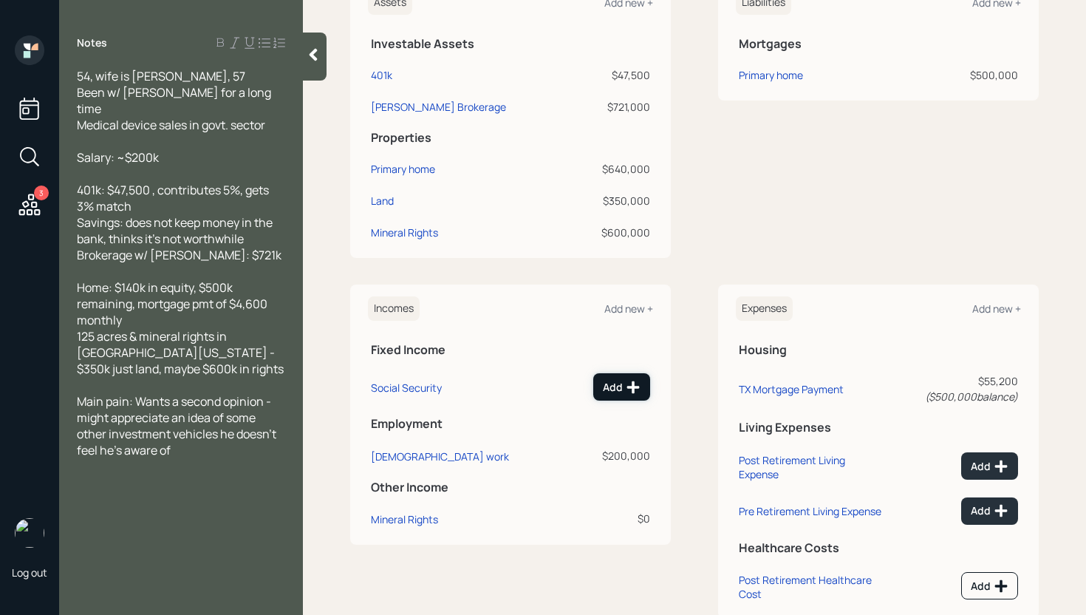
click at [614, 388] on div "Add" at bounding box center [622, 387] width 38 height 15
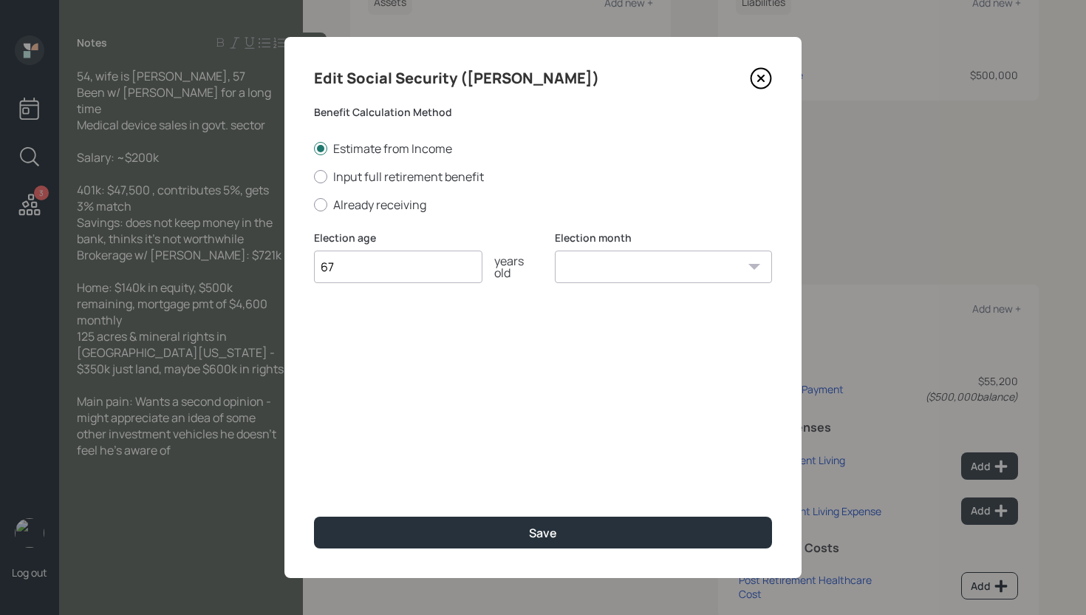
type input "67"
click at [620, 253] on select "January February March April May June July August September October November De…" at bounding box center [663, 267] width 217 height 33
select select "1"
click at [555, 251] on select "January February March April May June July August September October November De…" at bounding box center [663, 267] width 217 height 33
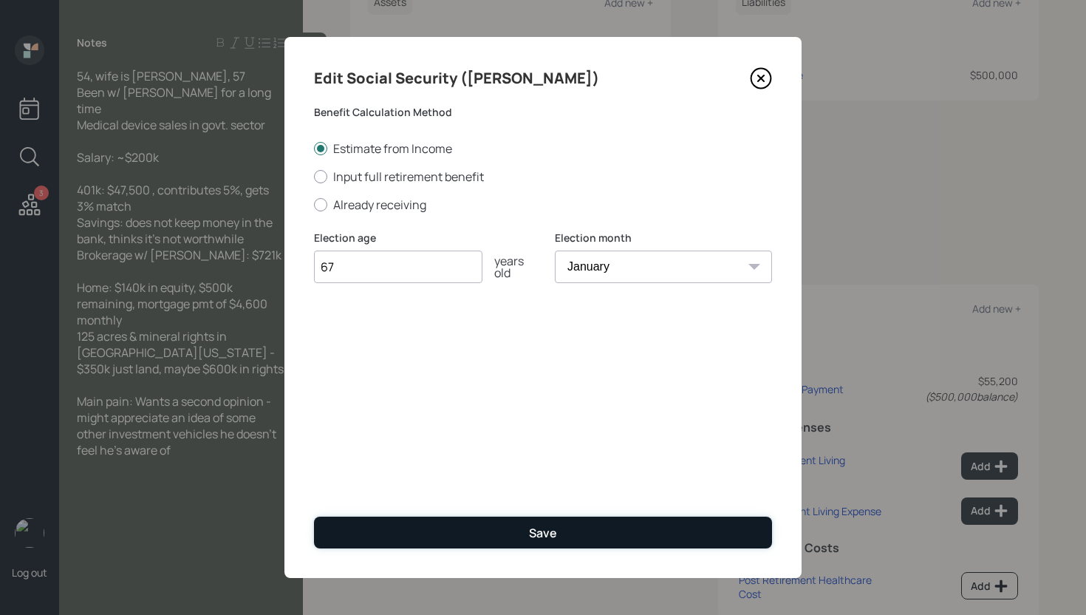
click at [580, 522] on button "Save" at bounding box center [543, 533] width 458 height 32
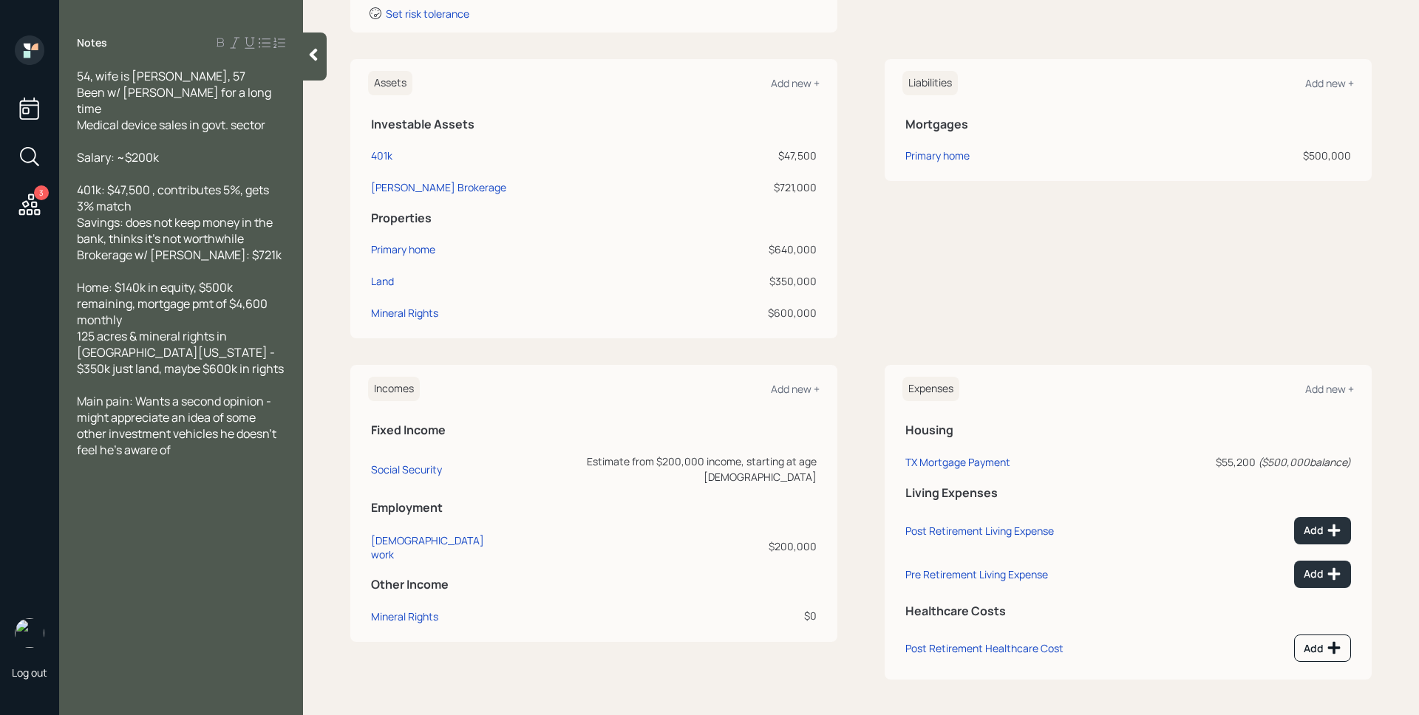
scroll to position [320, 0]
